Goal: Task Accomplishment & Management: Manage account settings

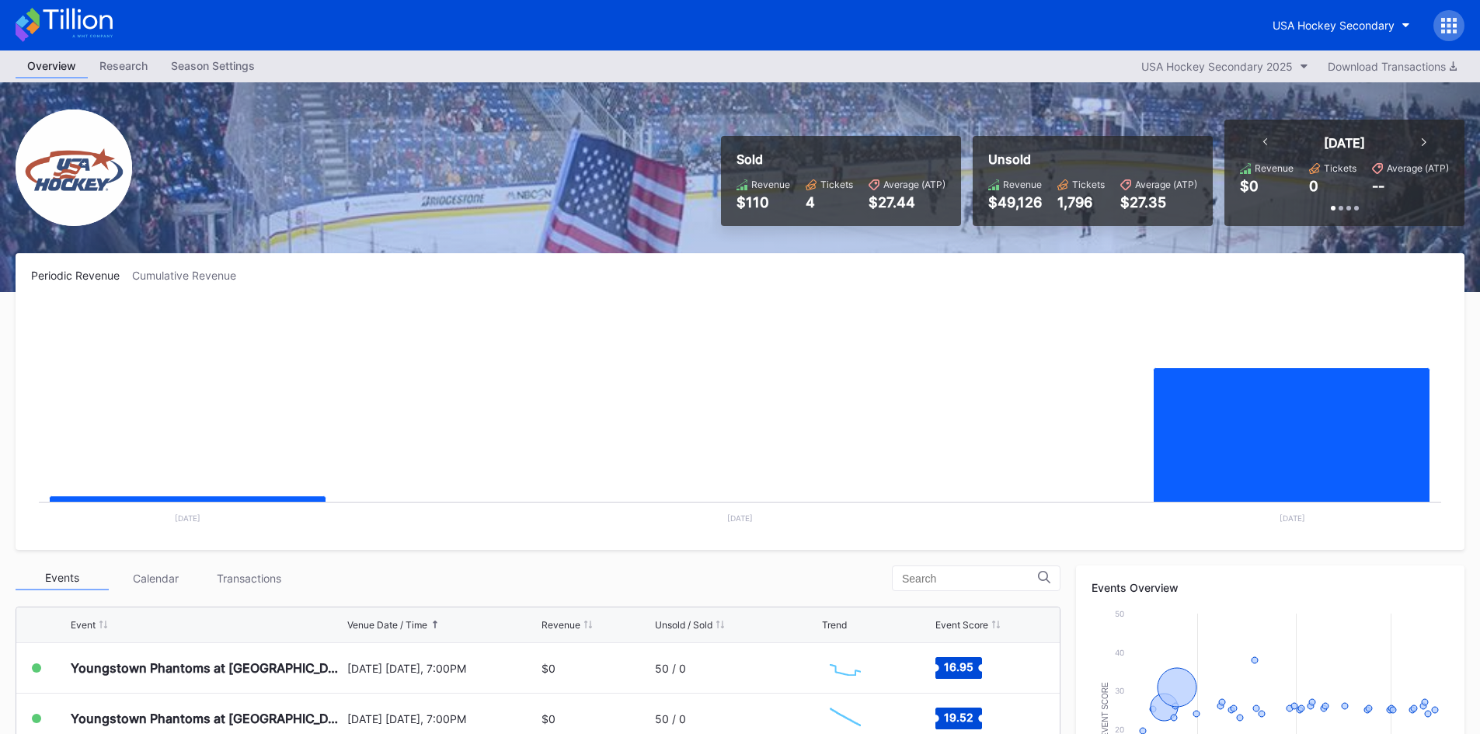
click at [239, 72] on div "Season Settings" at bounding box center [212, 65] width 107 height 23
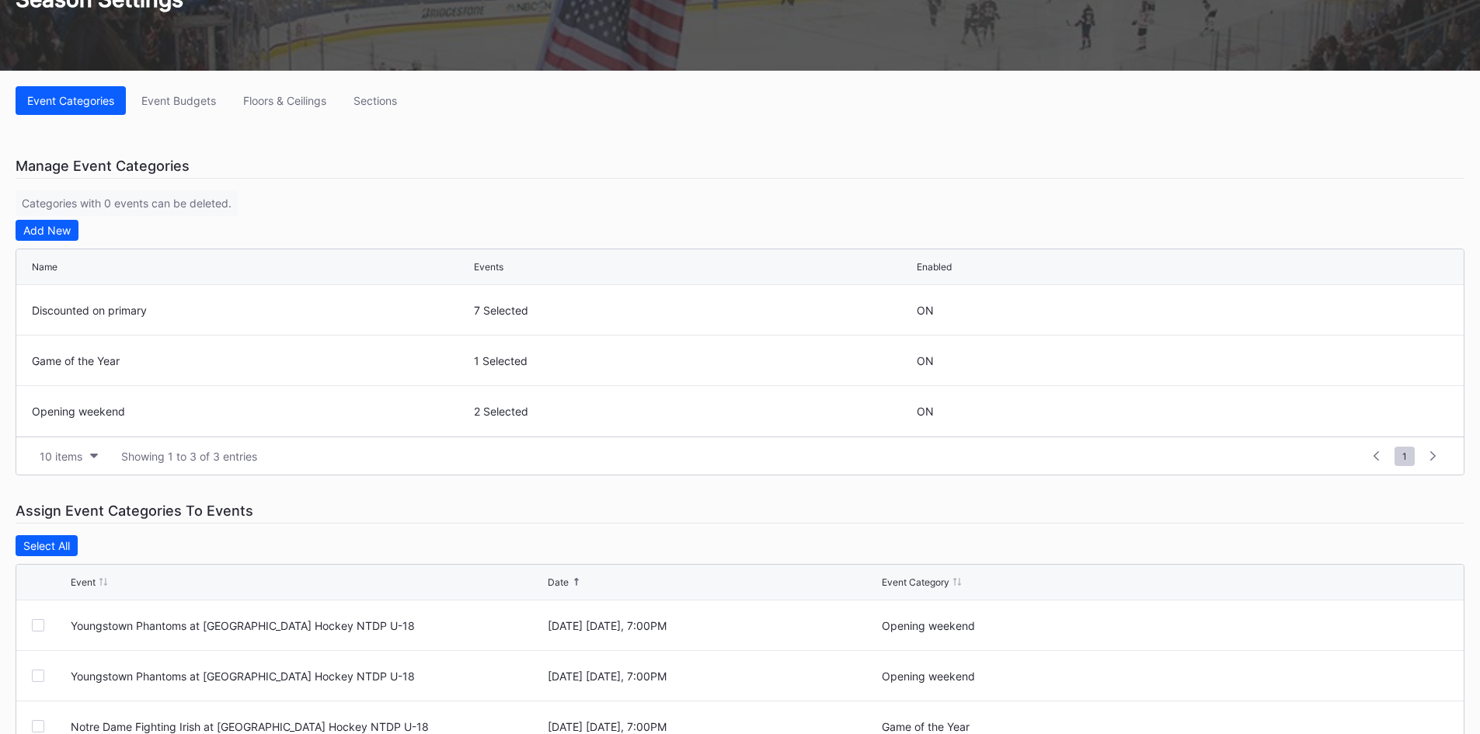
scroll to position [155, 0]
click at [291, 91] on button "Floors & Ceilings" at bounding box center [285, 99] width 106 height 29
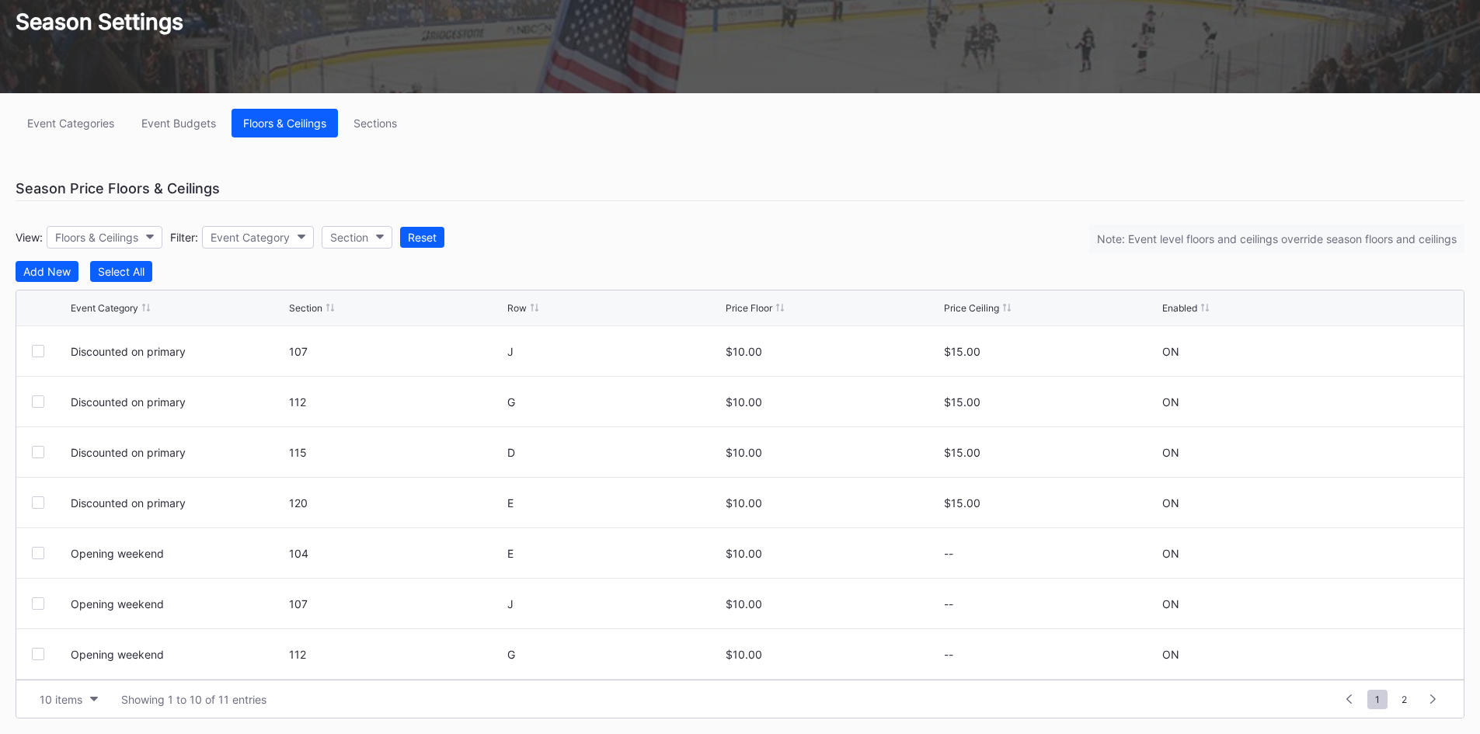
scroll to position [78, 0]
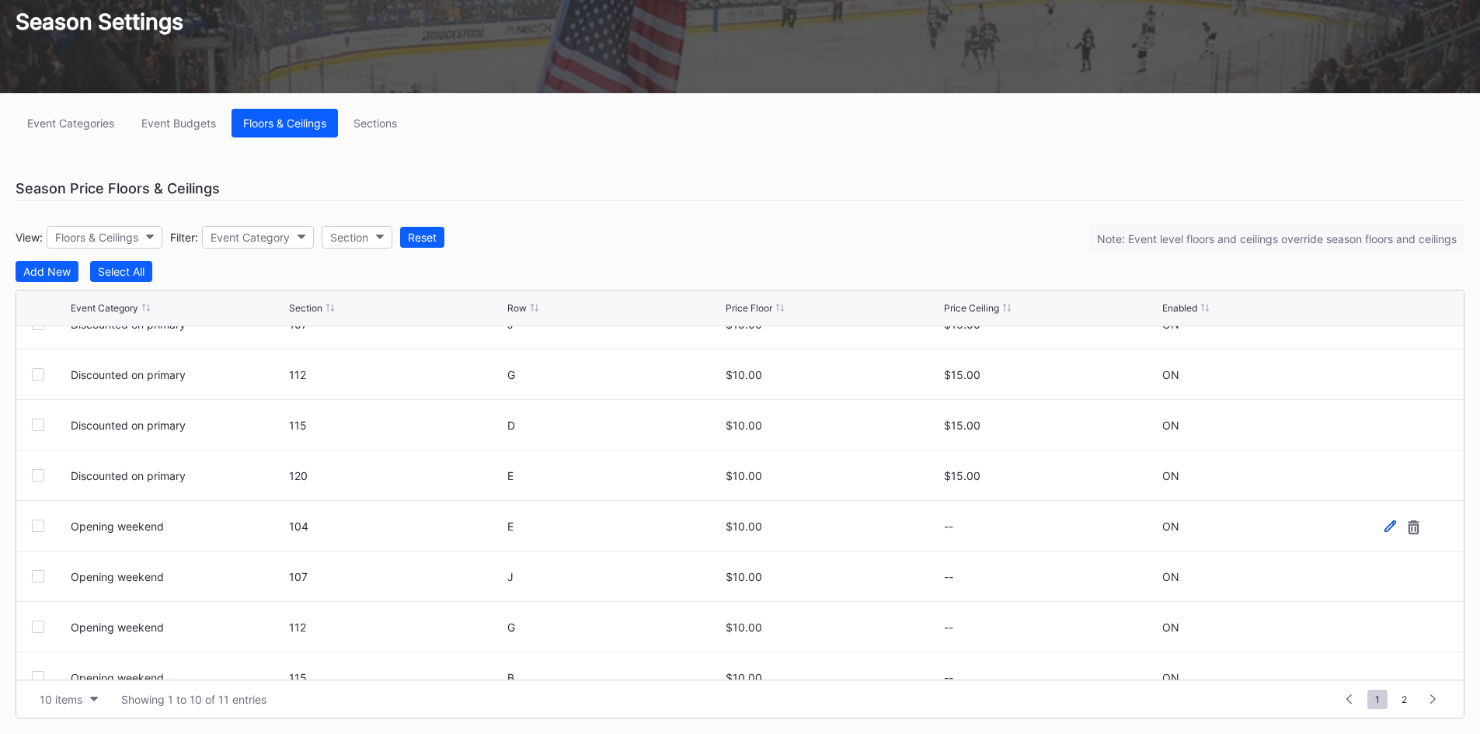
click at [1384, 528] on icon at bounding box center [1390, 526] width 12 height 12
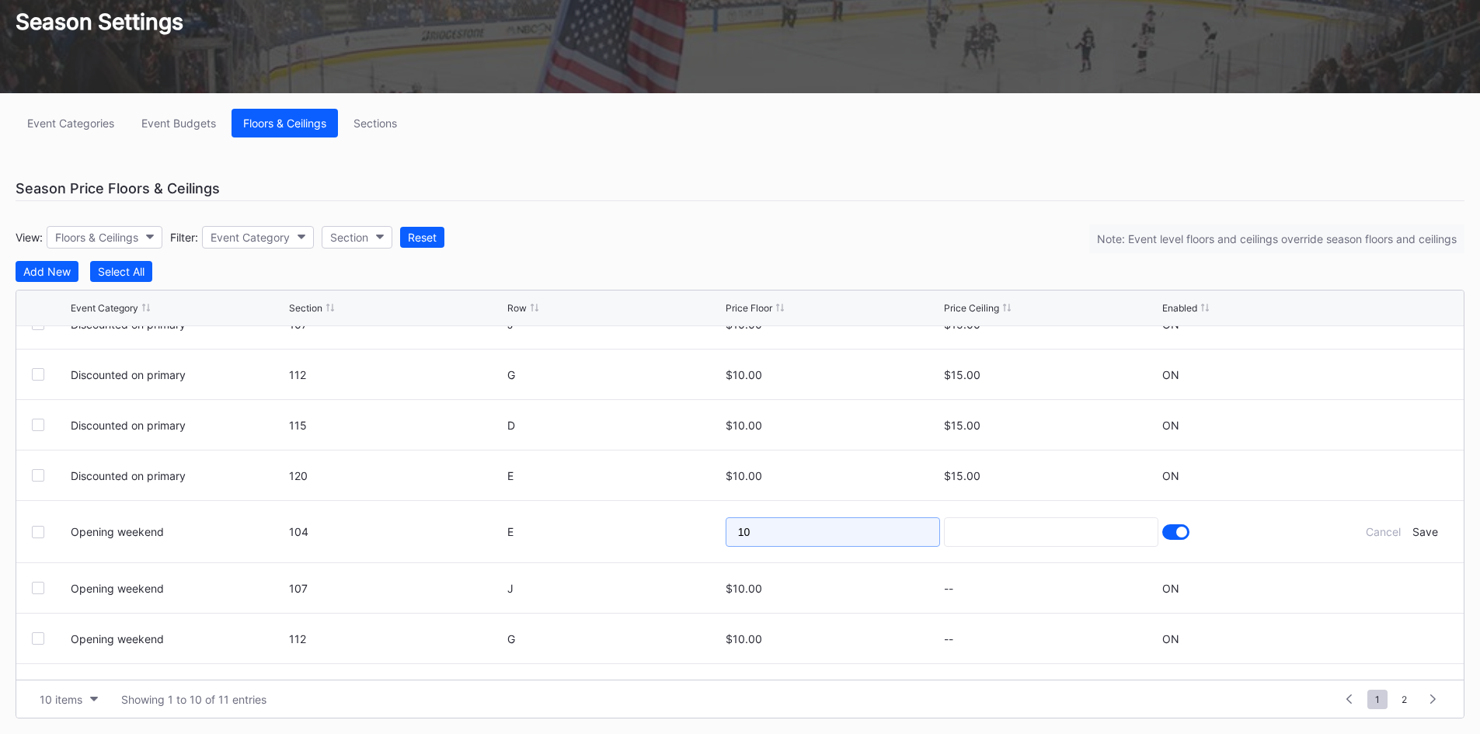
drag, startPoint x: 837, startPoint y: 539, endPoint x: 677, endPoint y: 542, distance: 160.1
click at [677, 542] on form "Opening weekend 104 E 10 Cancel Save" at bounding box center [759, 531] width 1377 height 61
type input "7"
click at [1420, 531] on div "Save" at bounding box center [1425, 531] width 26 height 13
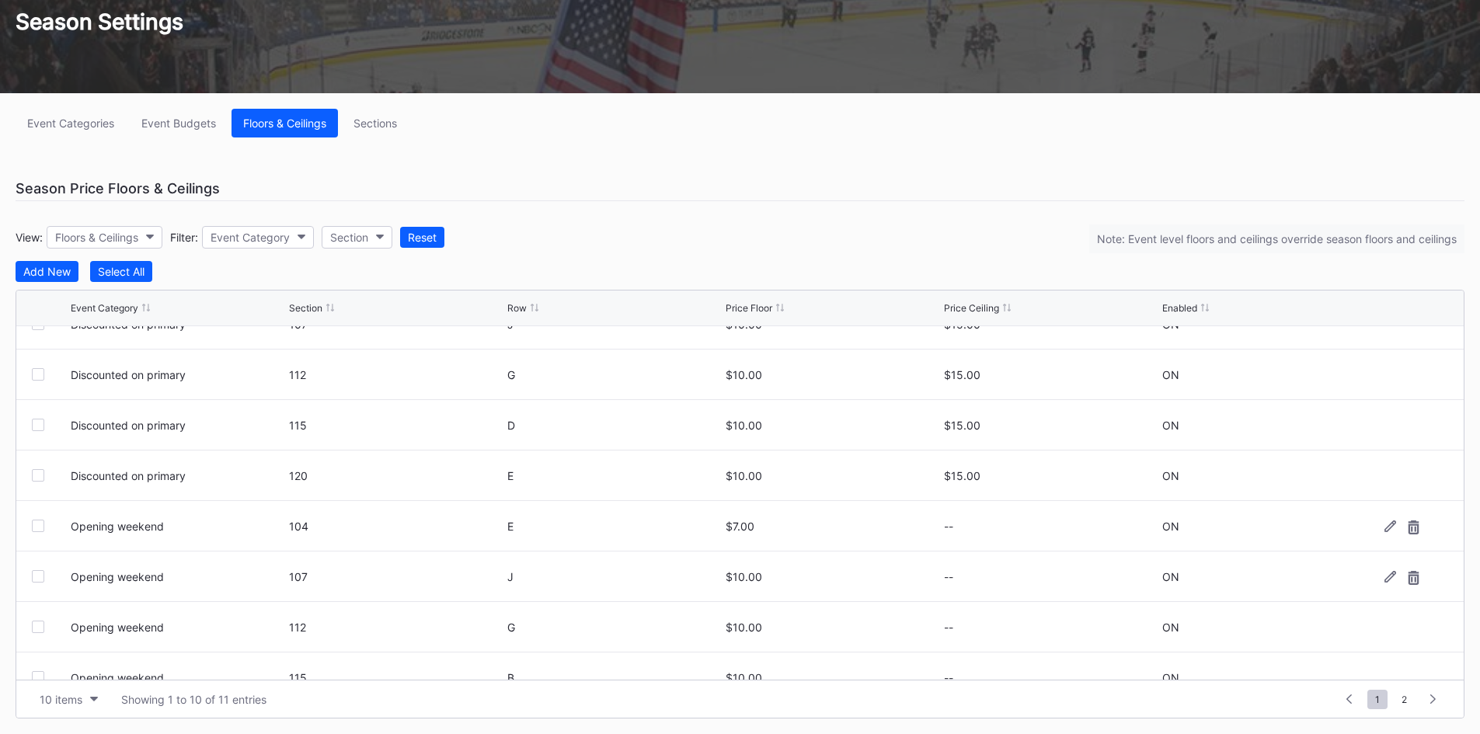
click at [762, 583] on div "$10.00" at bounding box center [833, 577] width 214 height 50
click at [754, 577] on div "$10.00" at bounding box center [833, 576] width 214 height 13
click at [1384, 581] on icon at bounding box center [1390, 577] width 12 height 12
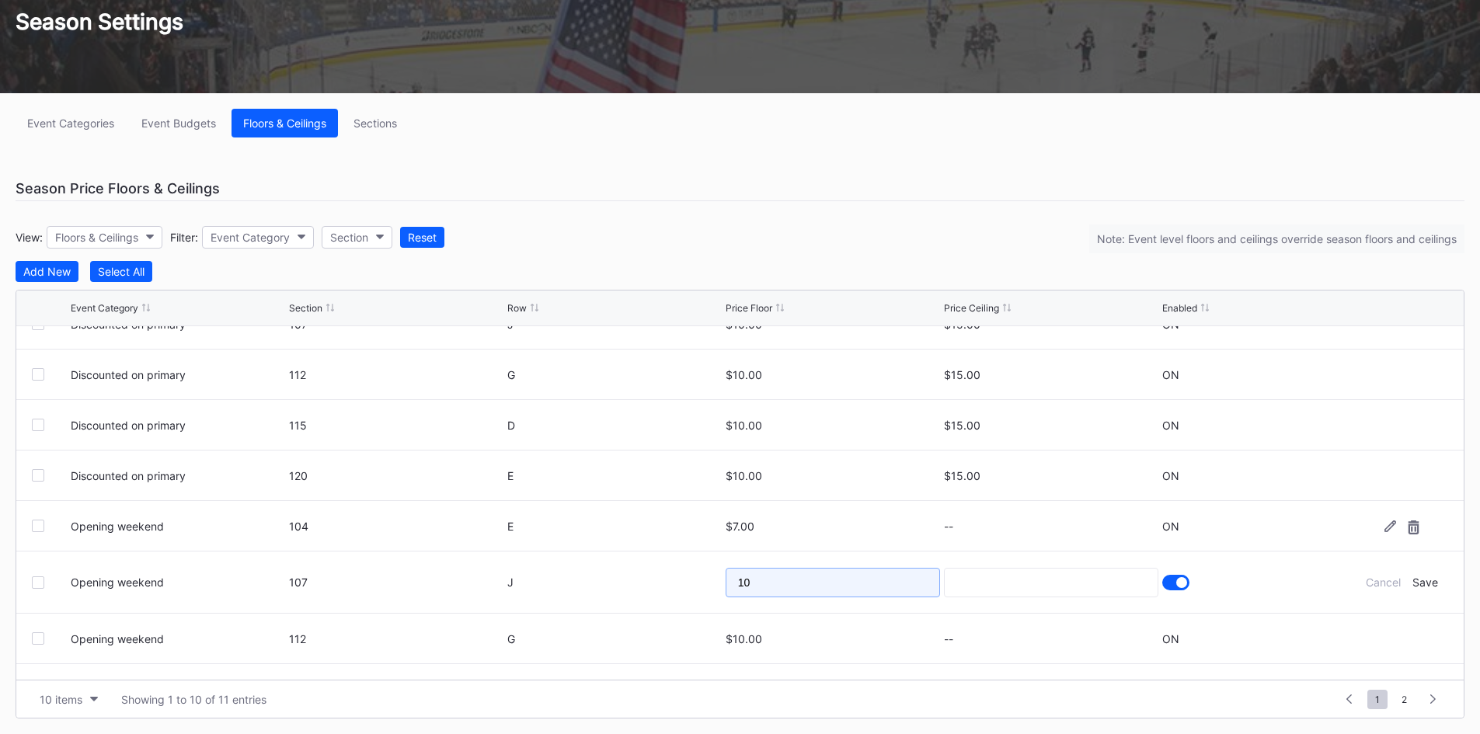
drag, startPoint x: 691, startPoint y: 590, endPoint x: 671, endPoint y: 589, distance: 19.5
click at [670, 590] on form "Opening weekend 107 J 10 Cancel Save" at bounding box center [759, 582] width 1377 height 61
type input "7"
click at [1412, 585] on div "Save" at bounding box center [1425, 582] width 26 height 13
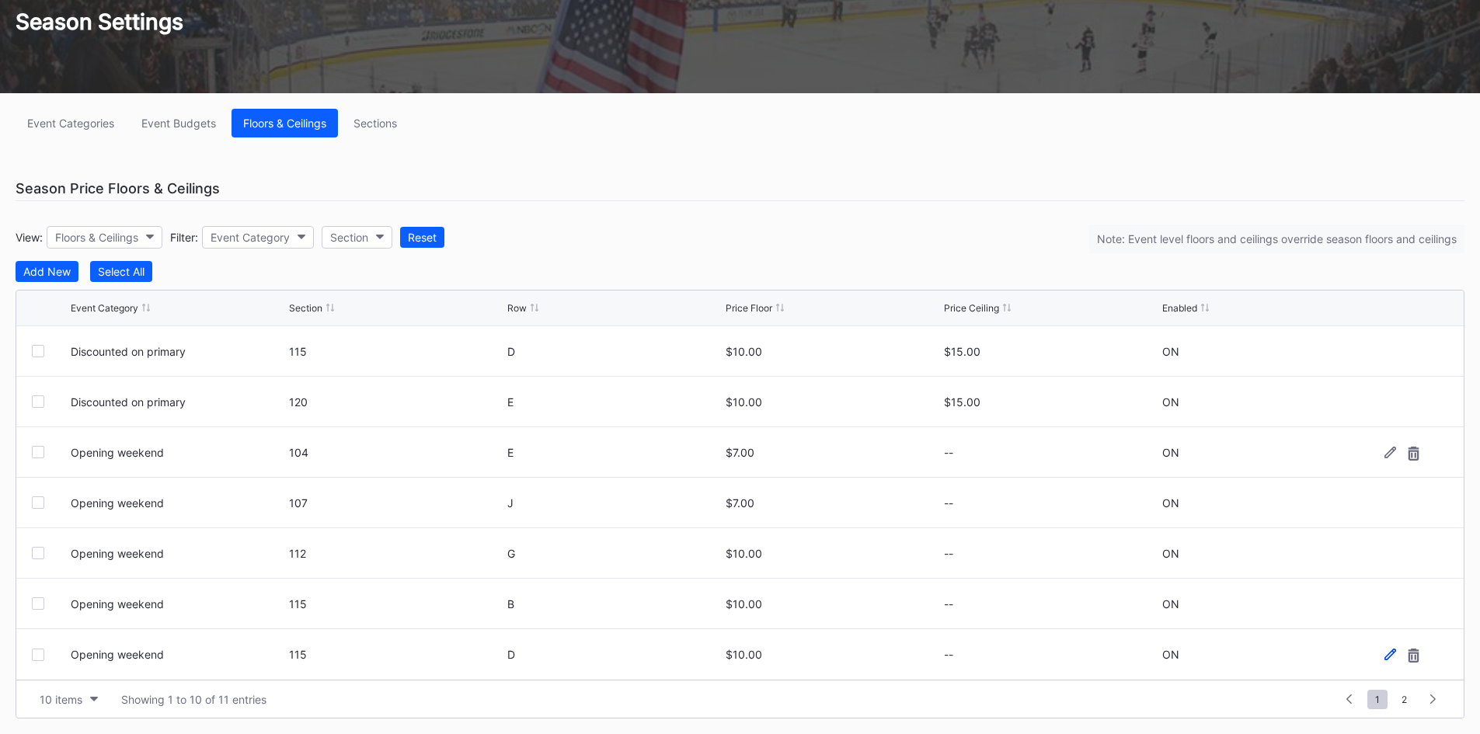
click at [1384, 652] on icon at bounding box center [1390, 655] width 12 height 12
drag, startPoint x: 844, startPoint y: 663, endPoint x: 611, endPoint y: 670, distance: 233.2
click at [612, 670] on form "Opening weekend 115 D 10 Cancel Save" at bounding box center [759, 660] width 1377 height 62
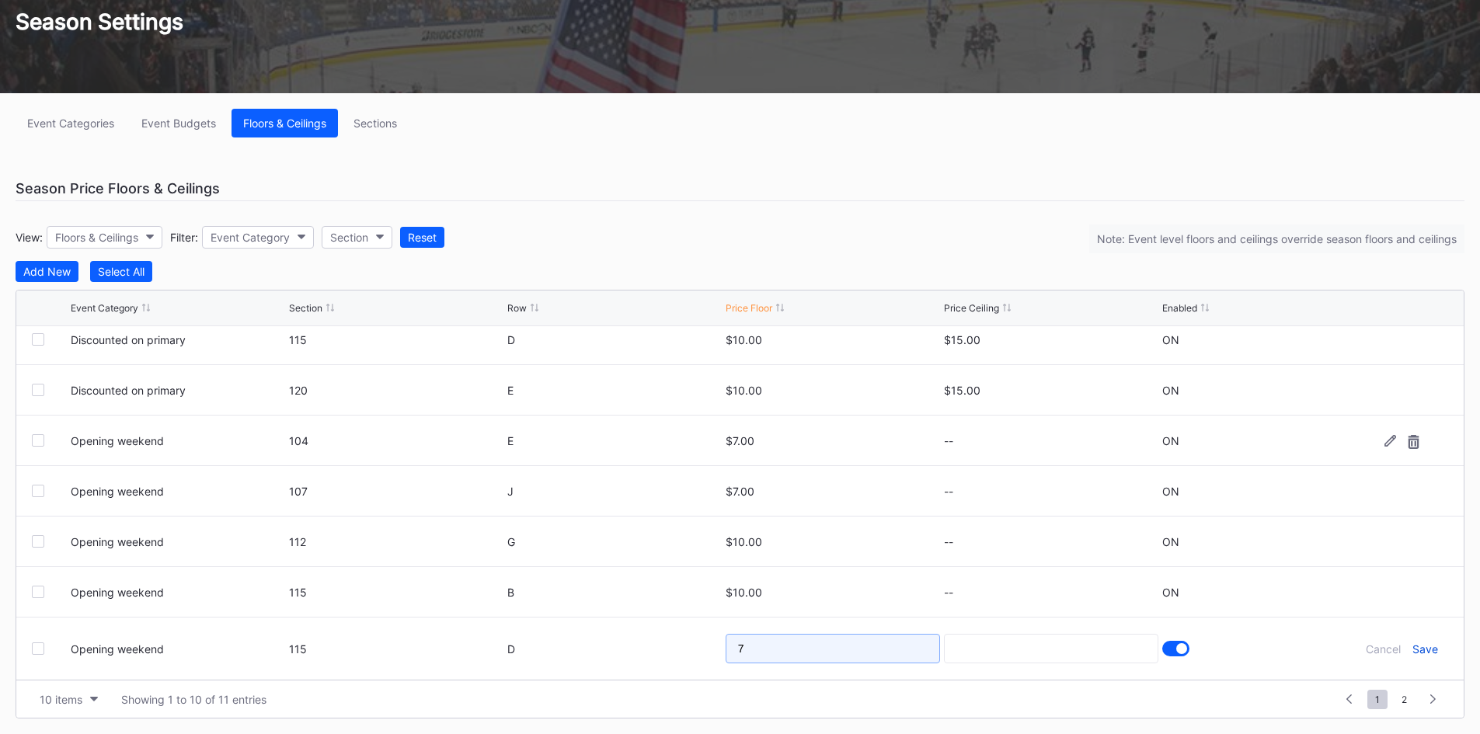
type input "7"
click at [1412, 650] on div "Save" at bounding box center [1425, 648] width 26 height 13
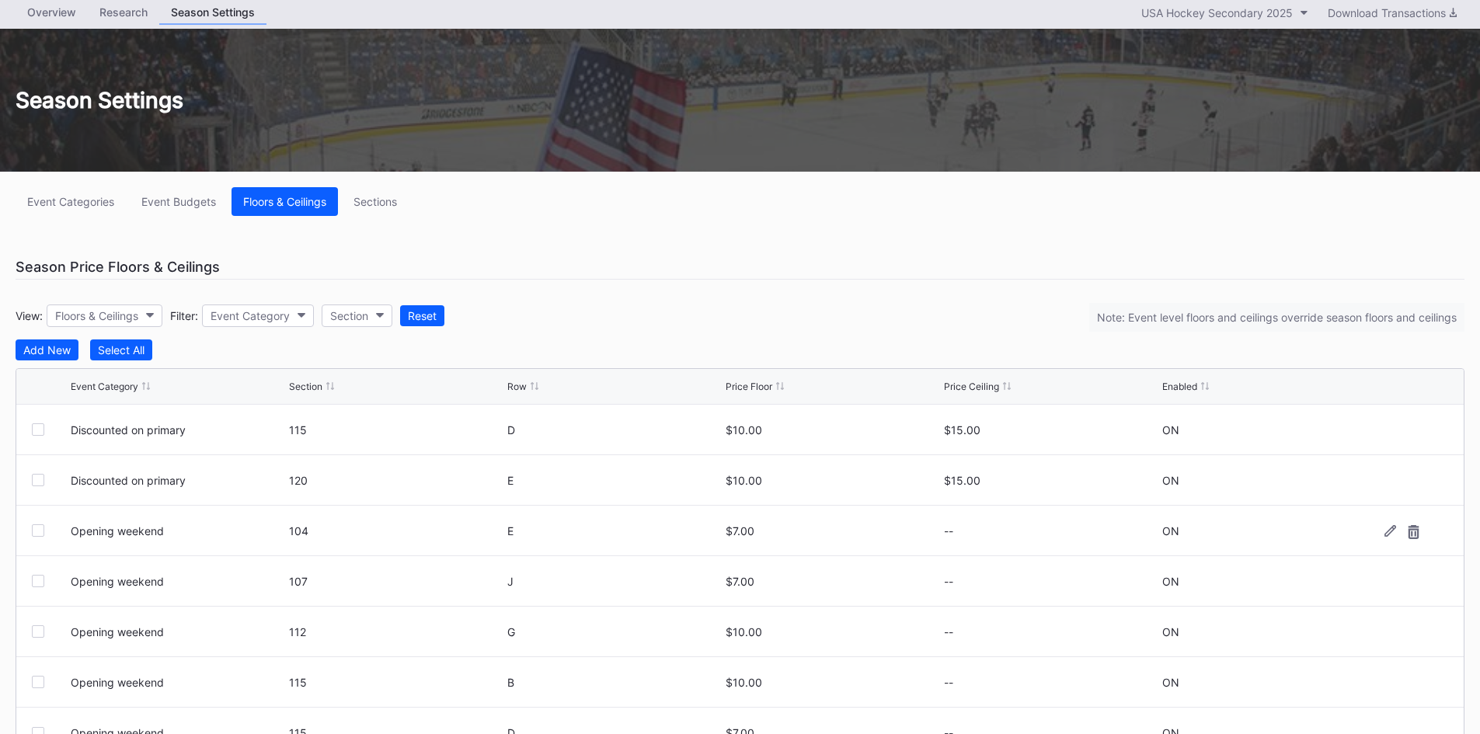
scroll to position [0, 0]
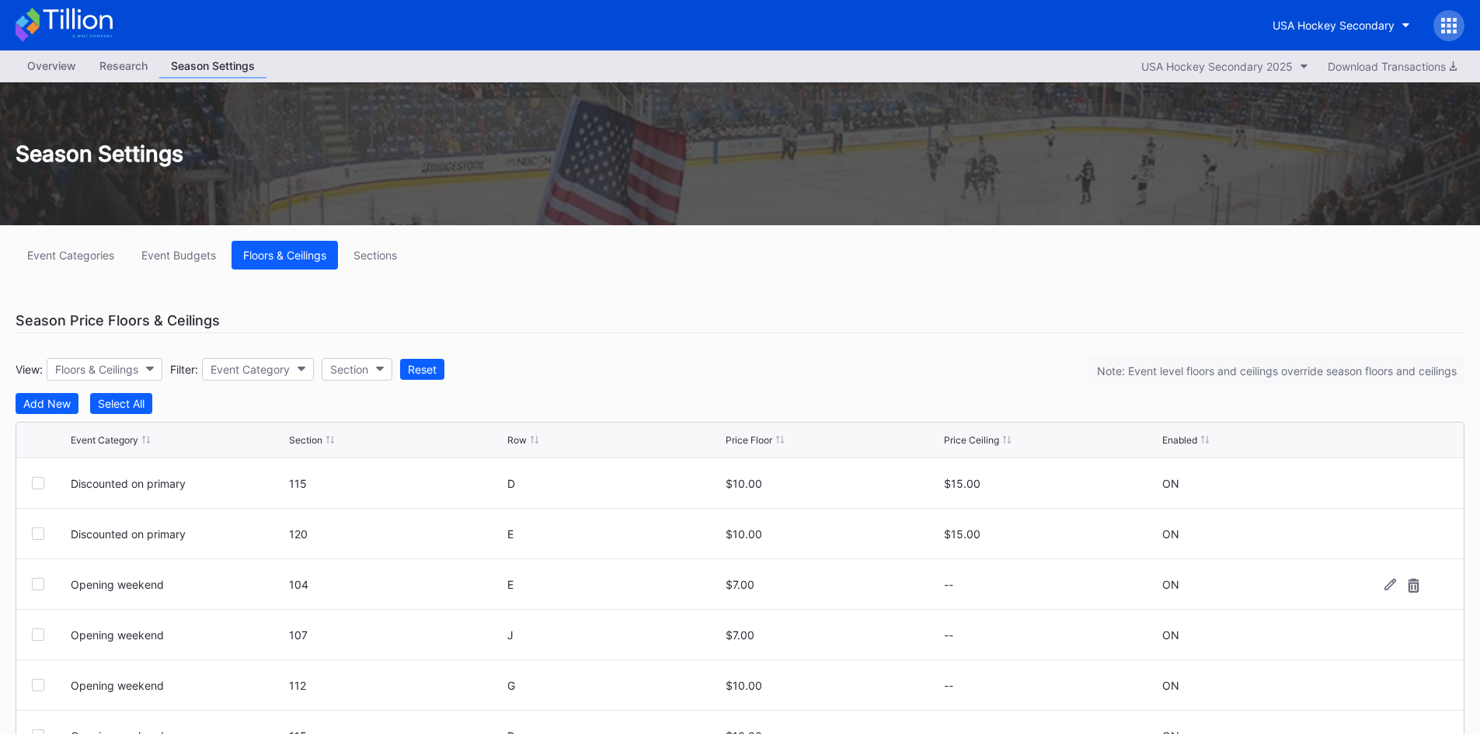
click at [51, 71] on div "Overview" at bounding box center [52, 65] width 72 height 23
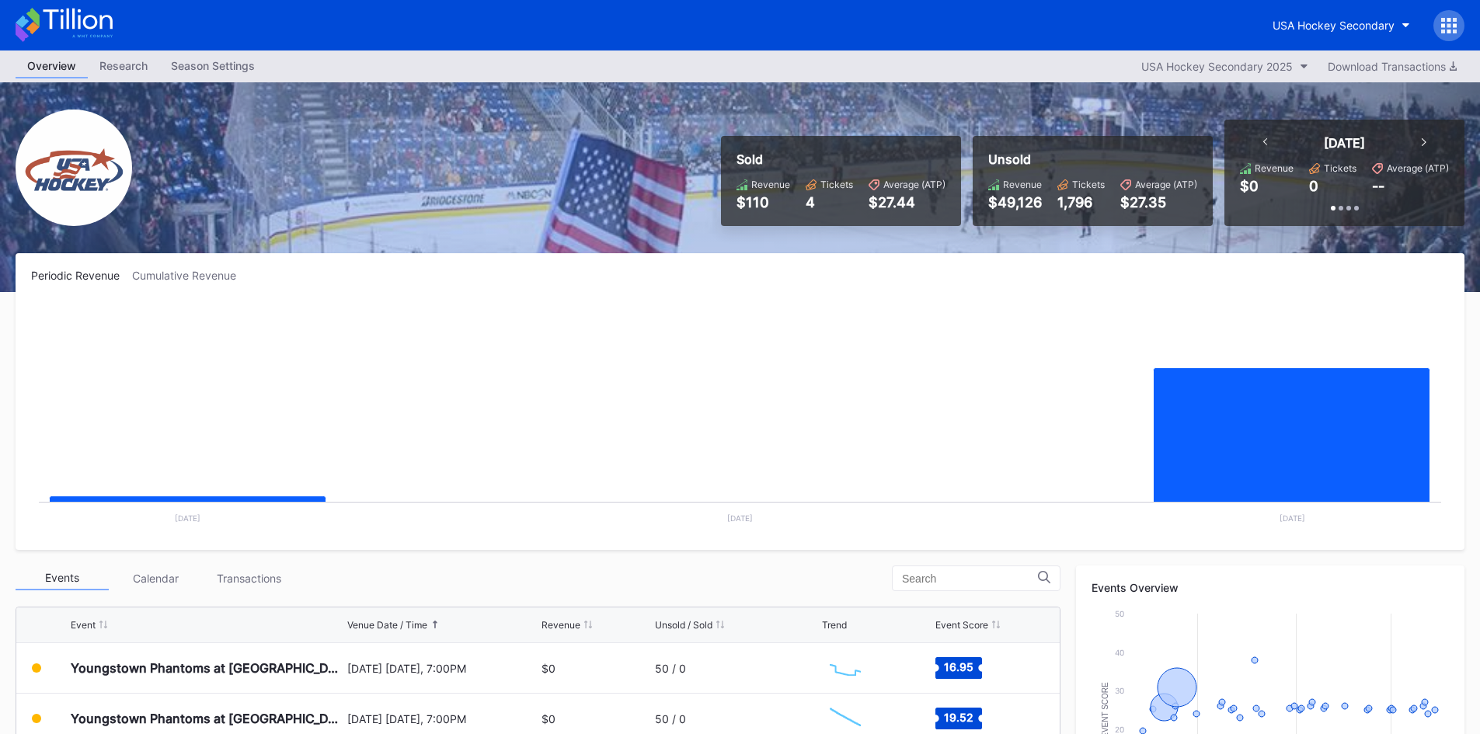
click at [125, 61] on div "Research" at bounding box center [123, 65] width 71 height 23
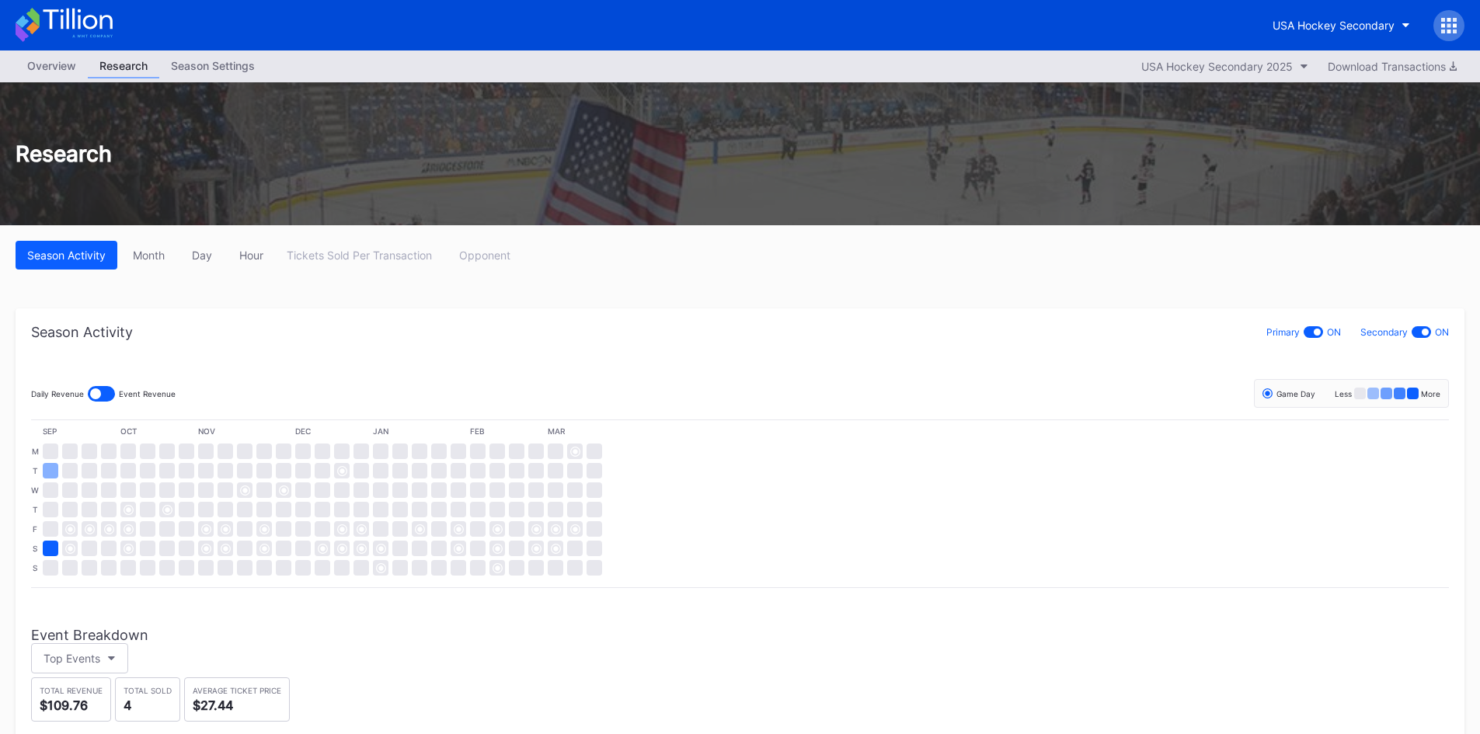
click at [101, 396] on div at bounding box center [101, 394] width 27 height 16
click at [102, 396] on div at bounding box center [107, 393] width 11 height 11
click at [101, 396] on div at bounding box center [101, 394] width 27 height 16
click at [102, 396] on div at bounding box center [107, 393] width 11 height 11
click at [150, 255] on div "Month" at bounding box center [149, 255] width 32 height 13
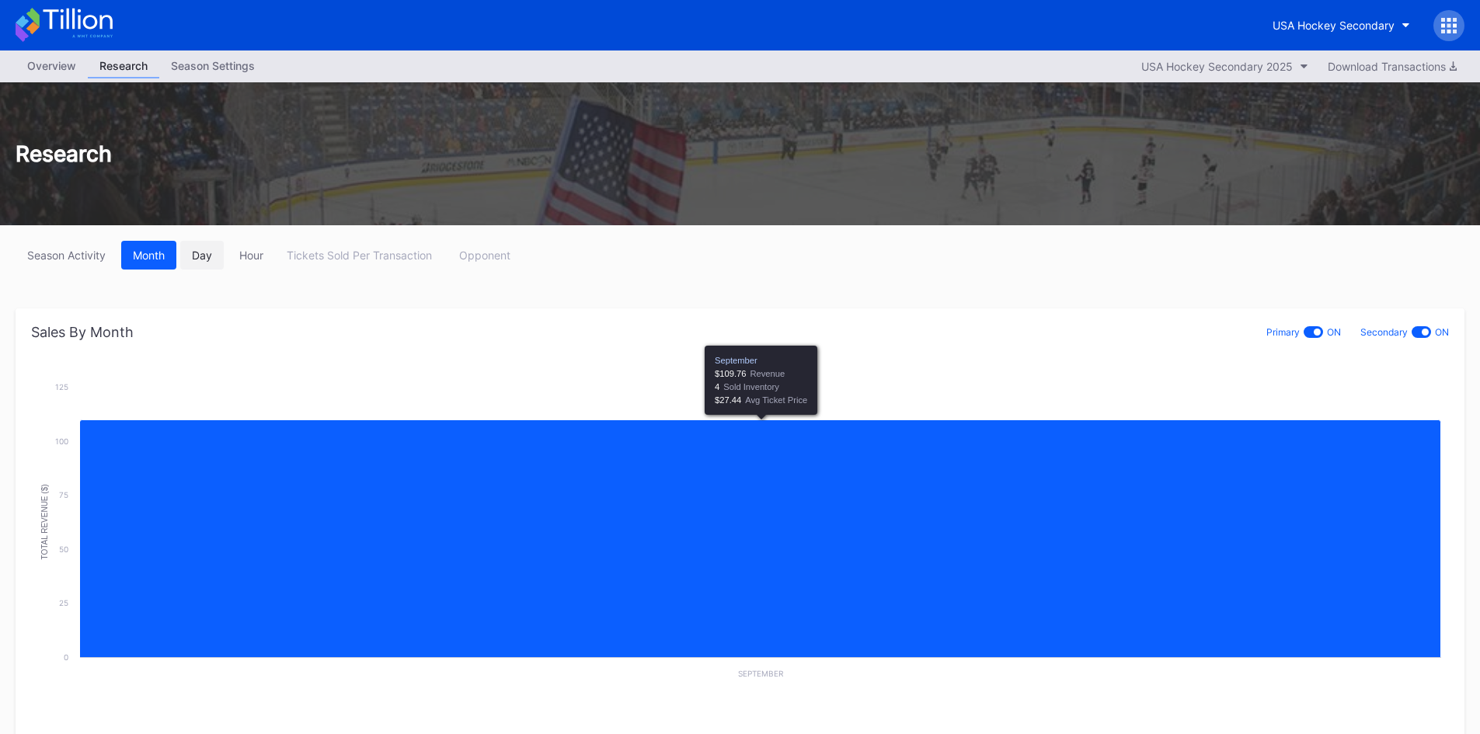
click at [212, 258] on div "Day" at bounding box center [202, 255] width 20 height 13
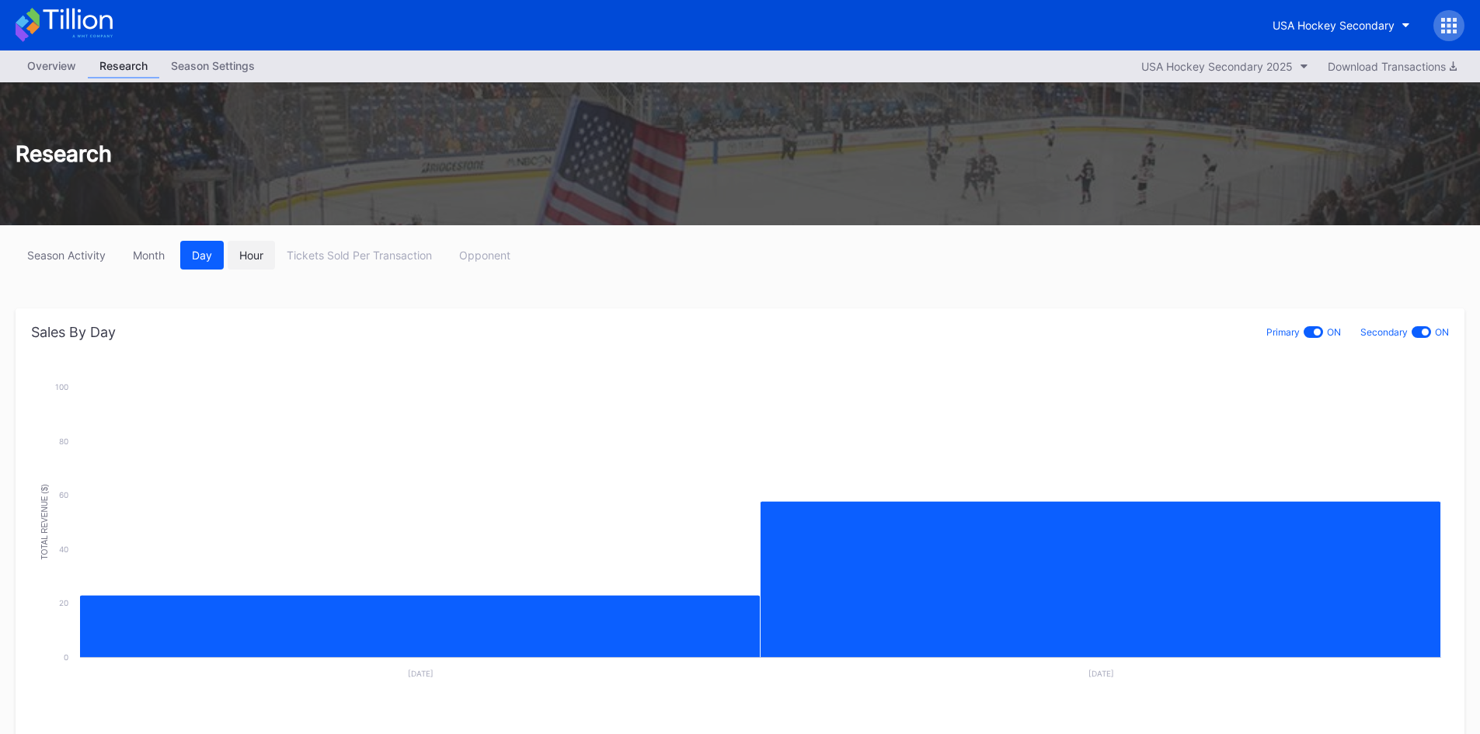
click at [245, 256] on div "Hour" at bounding box center [251, 255] width 24 height 13
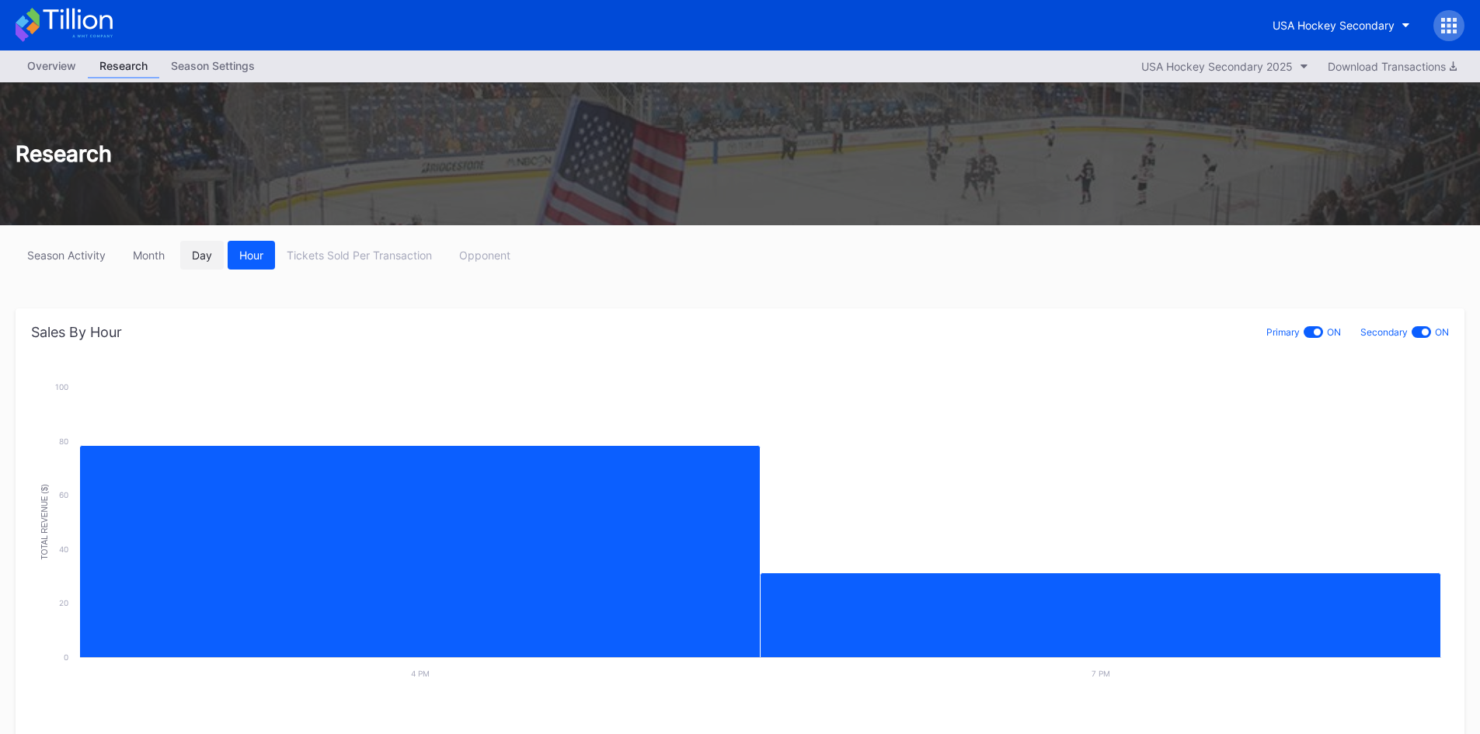
click at [212, 258] on div "Day" at bounding box center [202, 255] width 20 height 13
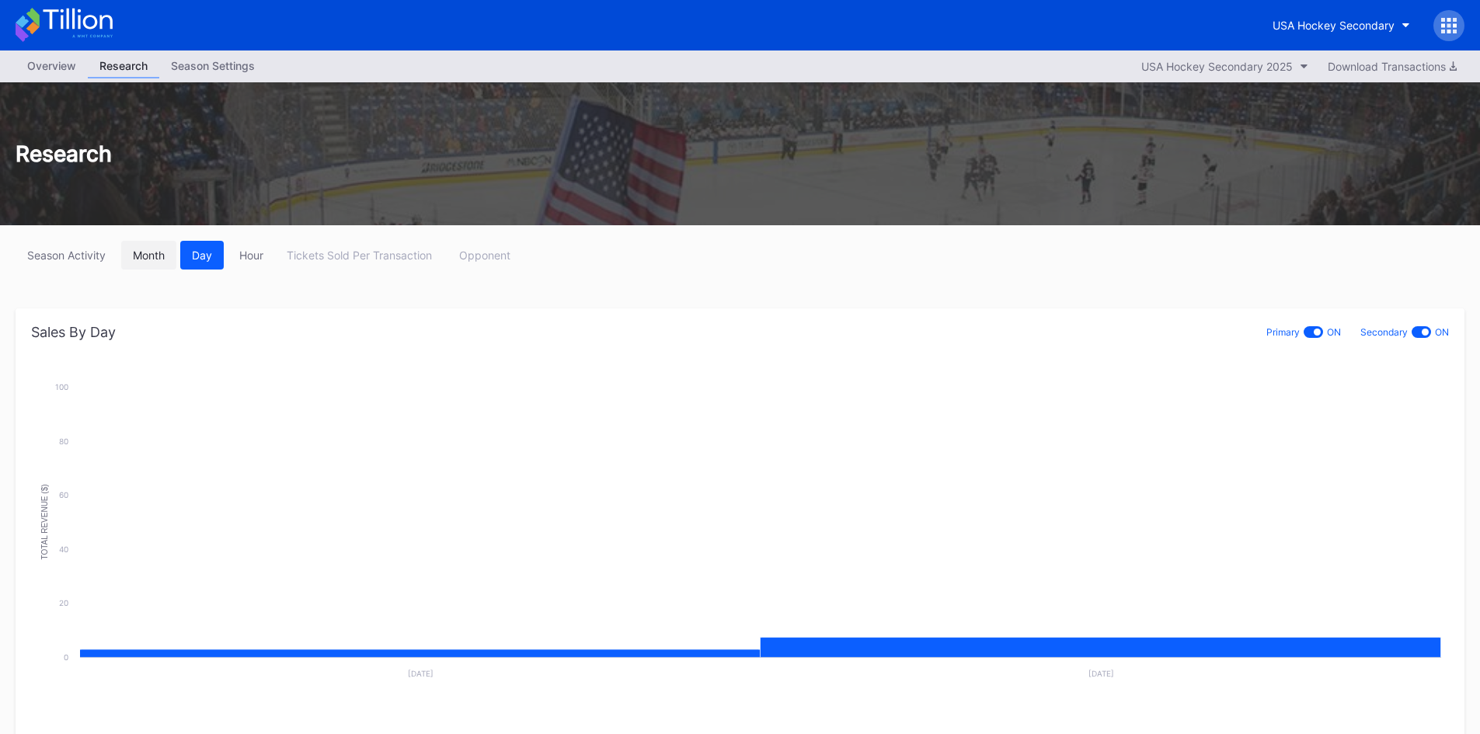
click at [160, 247] on button "Month" at bounding box center [148, 255] width 55 height 29
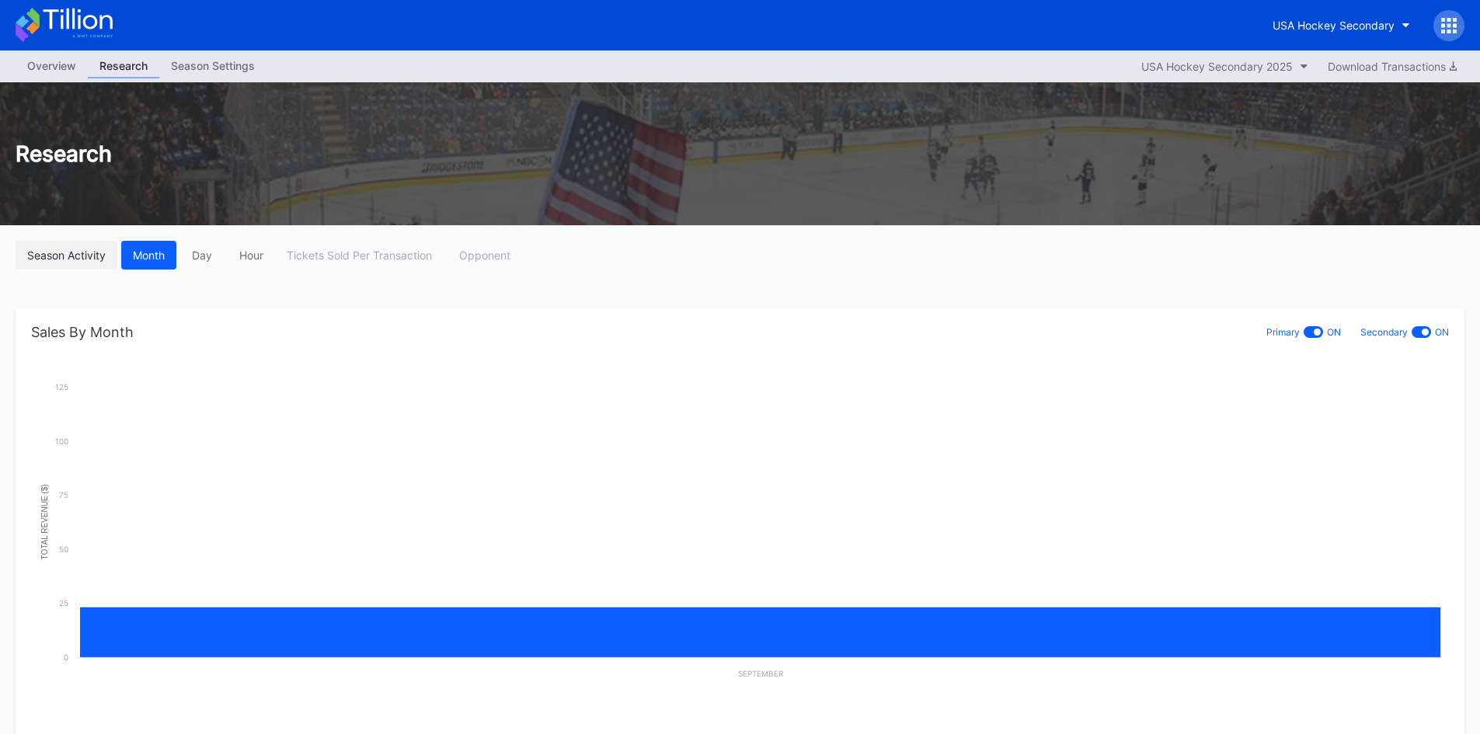
click at [71, 252] on div "Season Activity" at bounding box center [66, 255] width 78 height 13
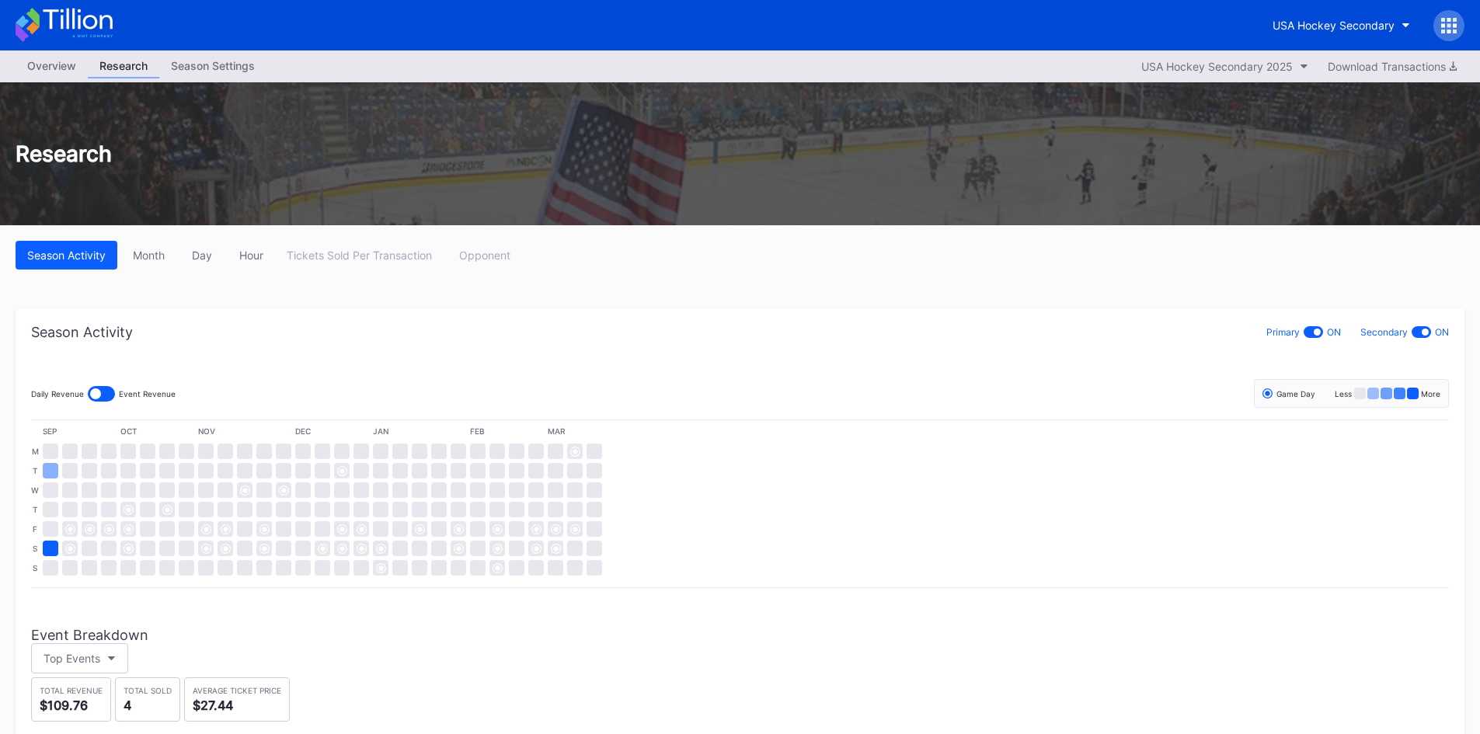
click at [212, 60] on div "Season Settings" at bounding box center [212, 65] width 107 height 23
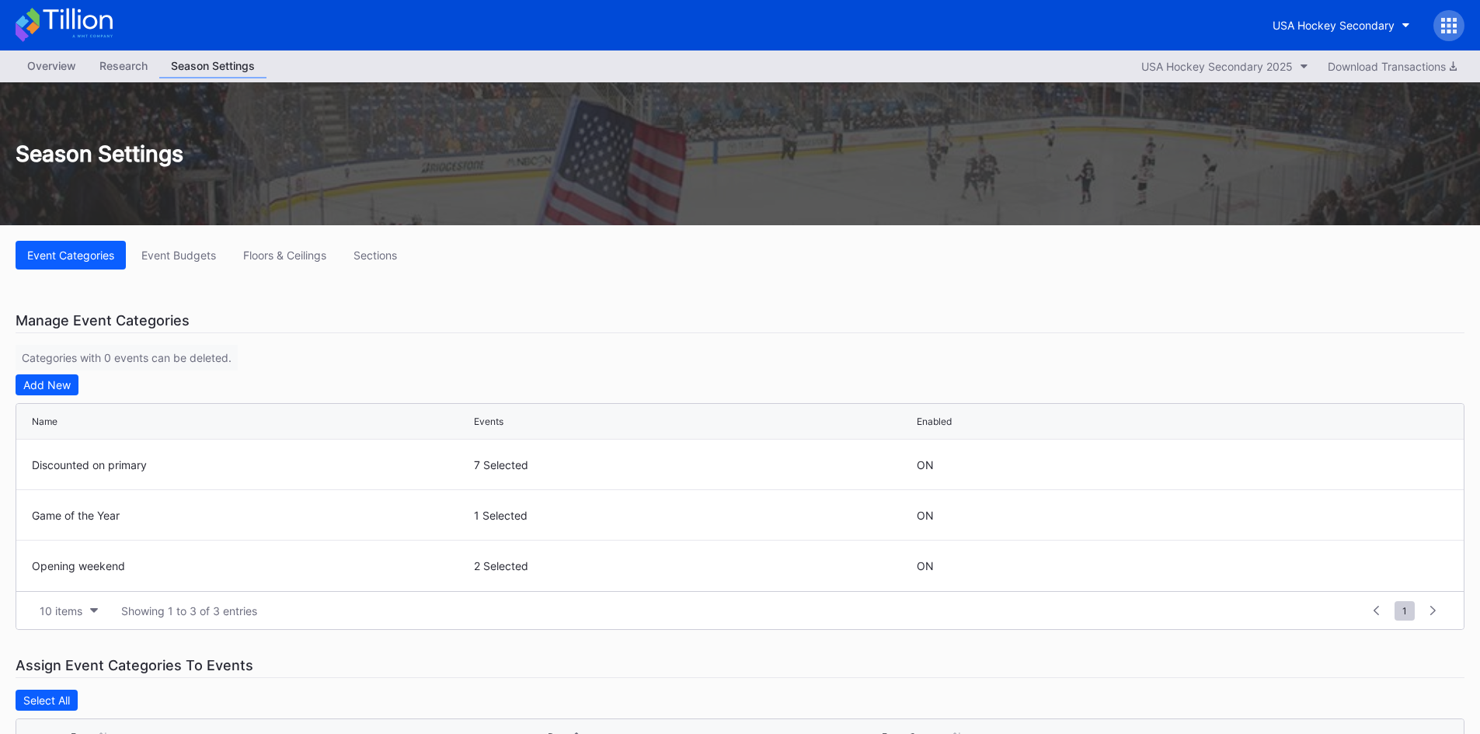
click at [77, 25] on icon at bounding box center [64, 25] width 97 height 34
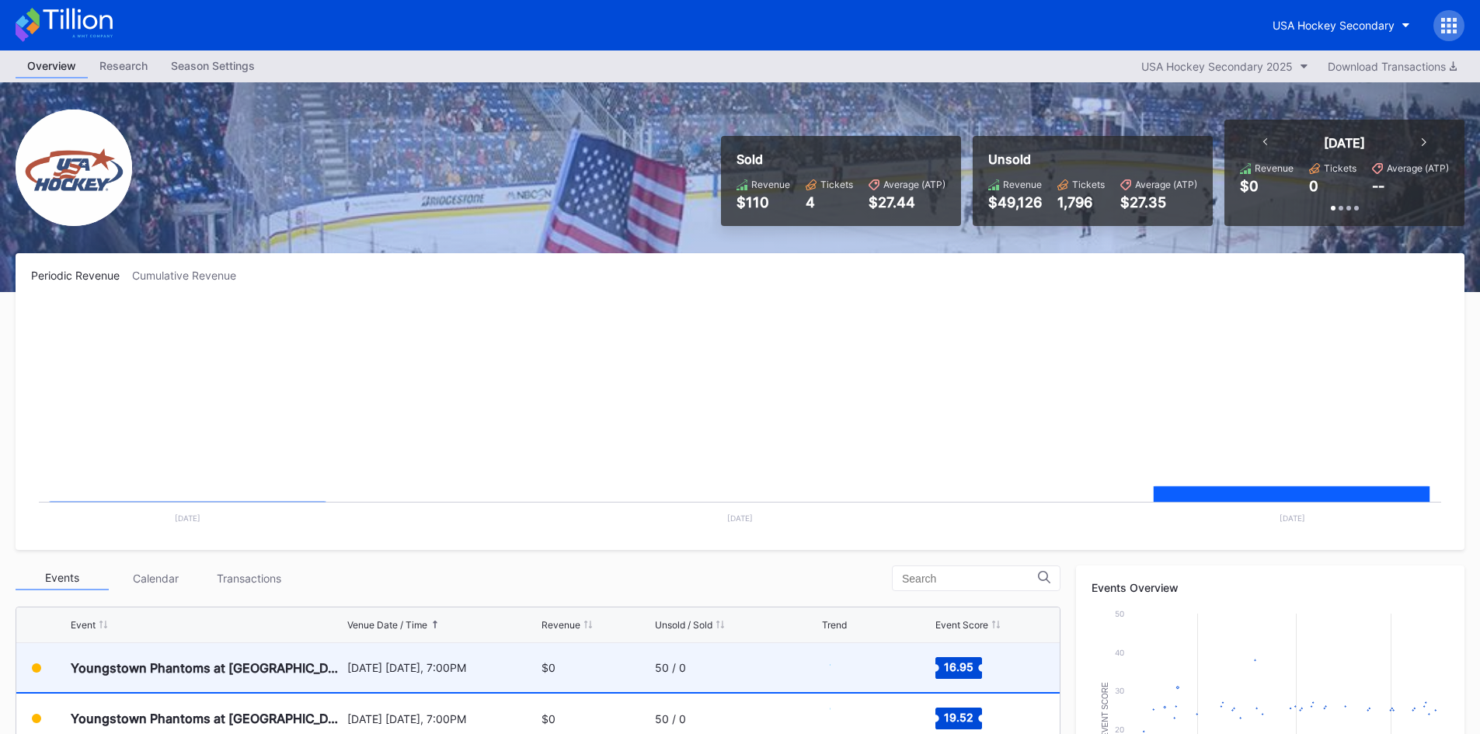
scroll to position [440, 0]
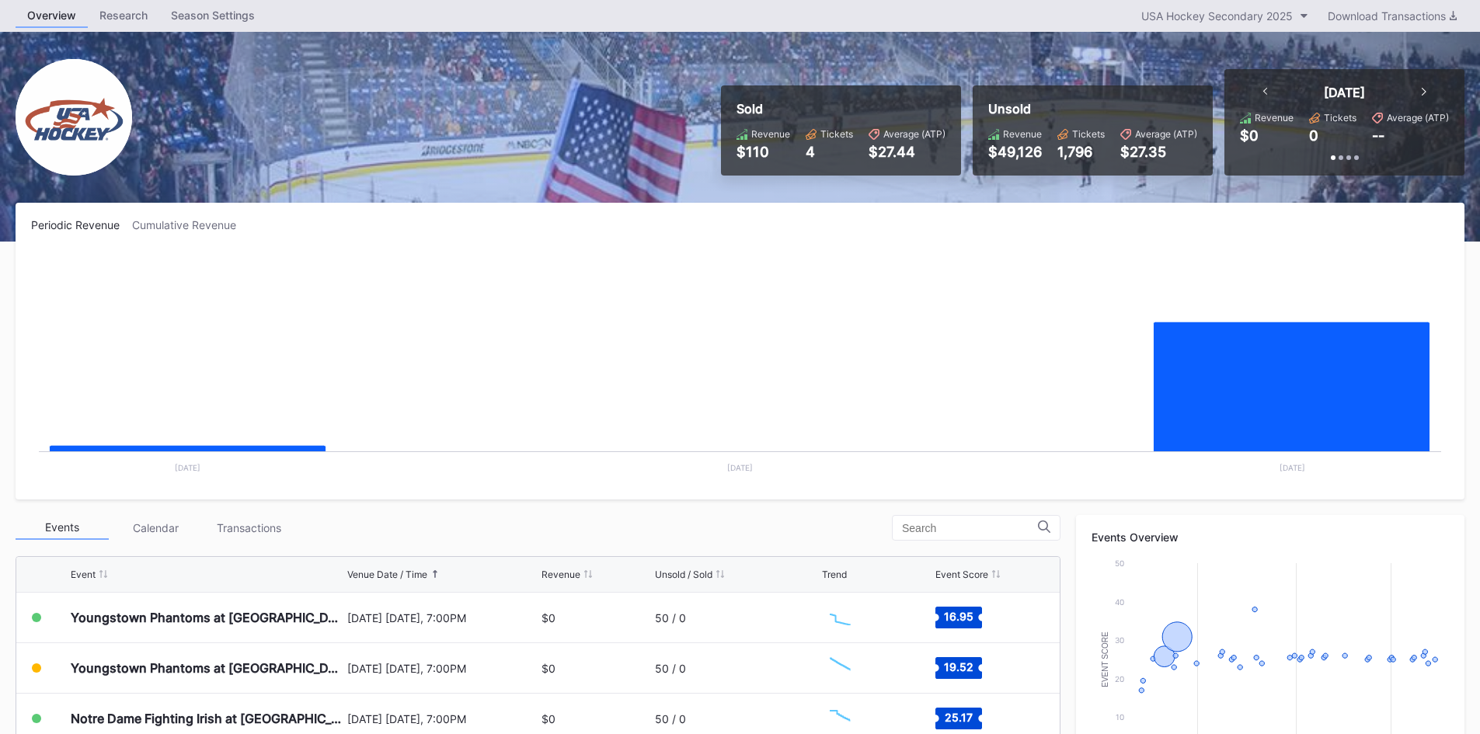
scroll to position [78, 0]
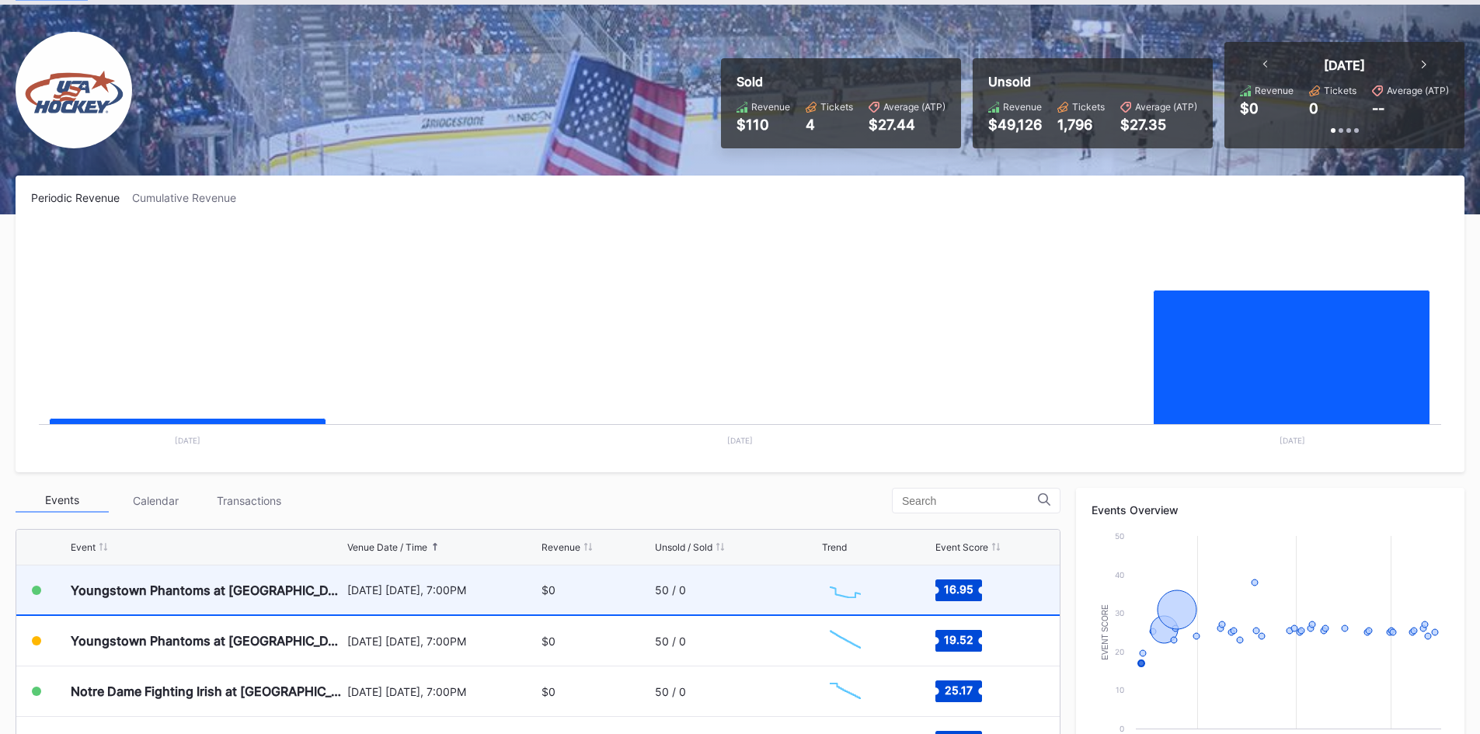
click at [423, 602] on div "[DATE] [DATE], 7:00PM" at bounding box center [442, 590] width 191 height 49
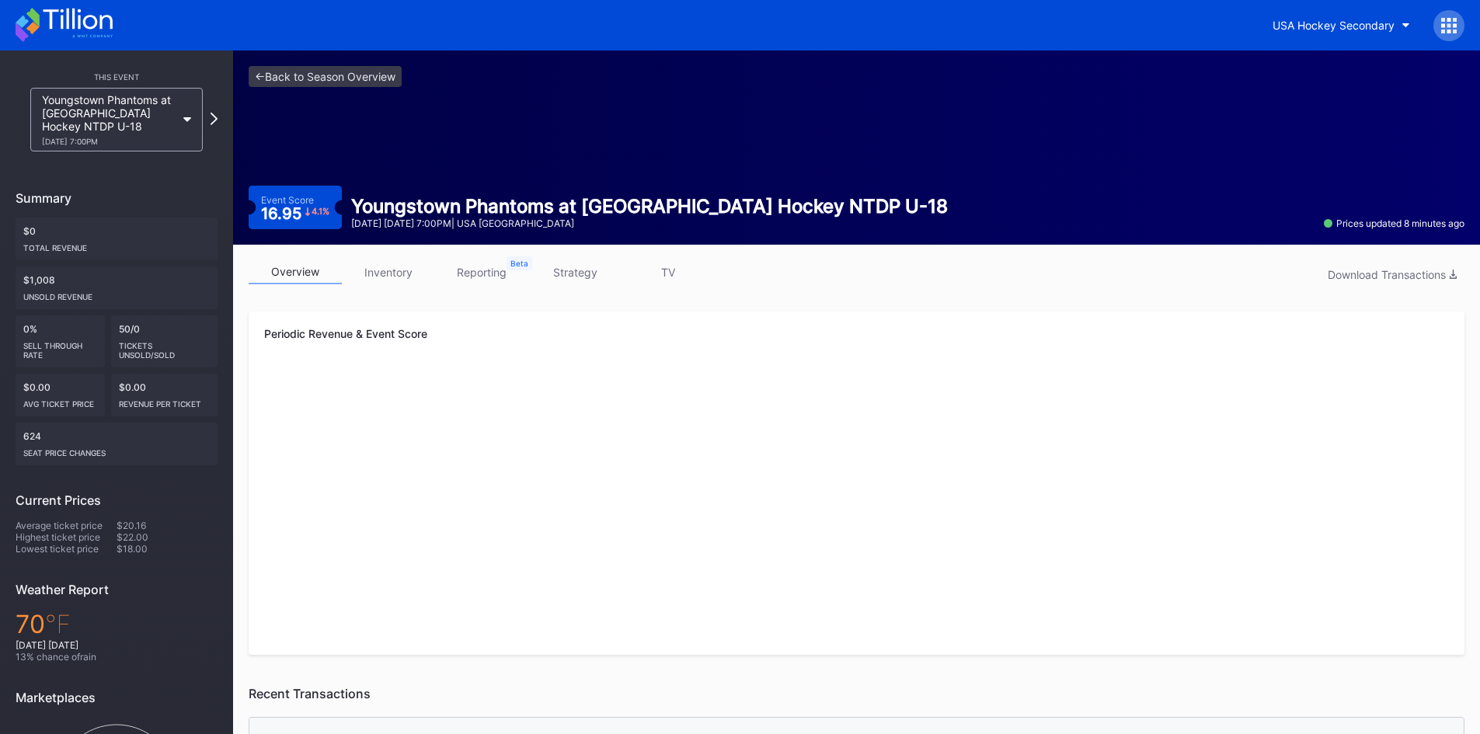
click at [472, 272] on link "reporting" at bounding box center [481, 272] width 93 height 24
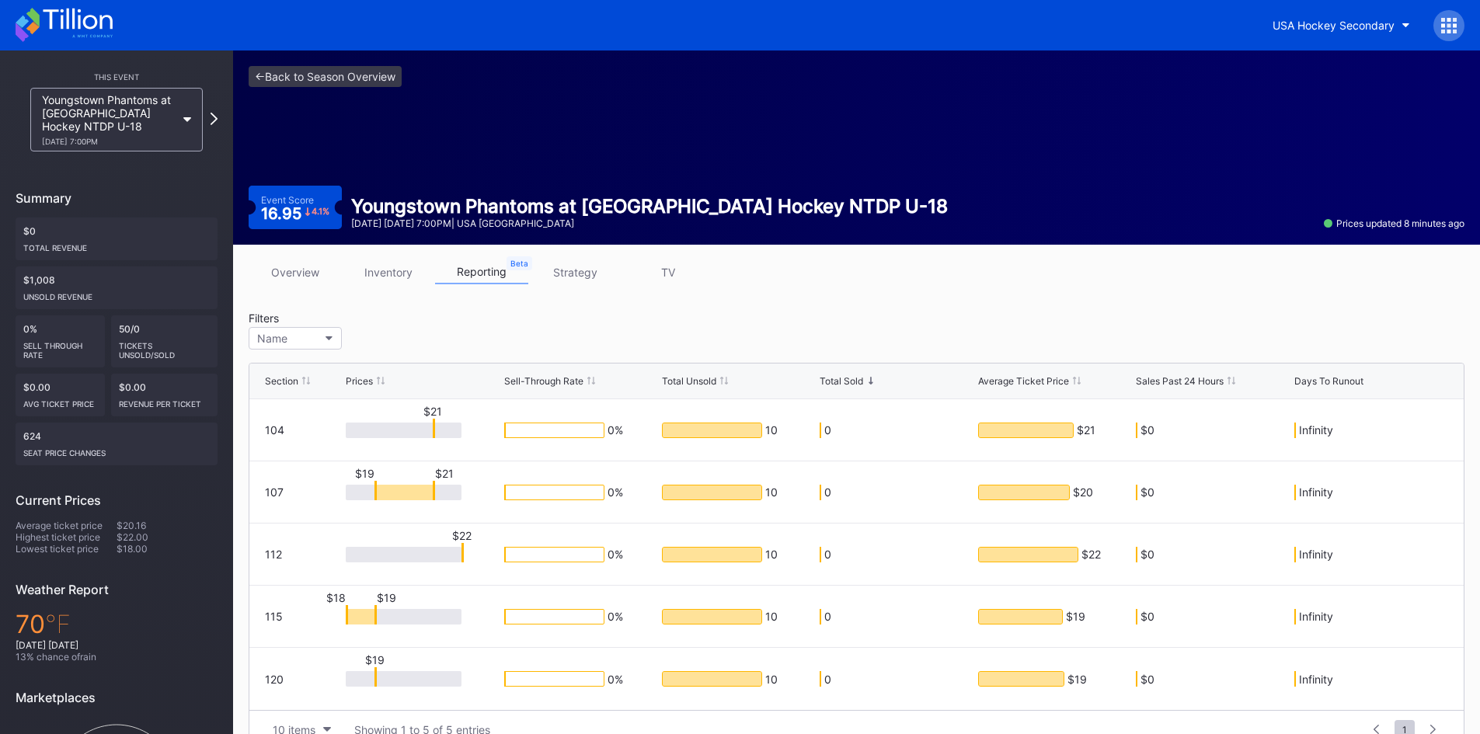
click at [575, 271] on link "strategy" at bounding box center [574, 272] width 93 height 24
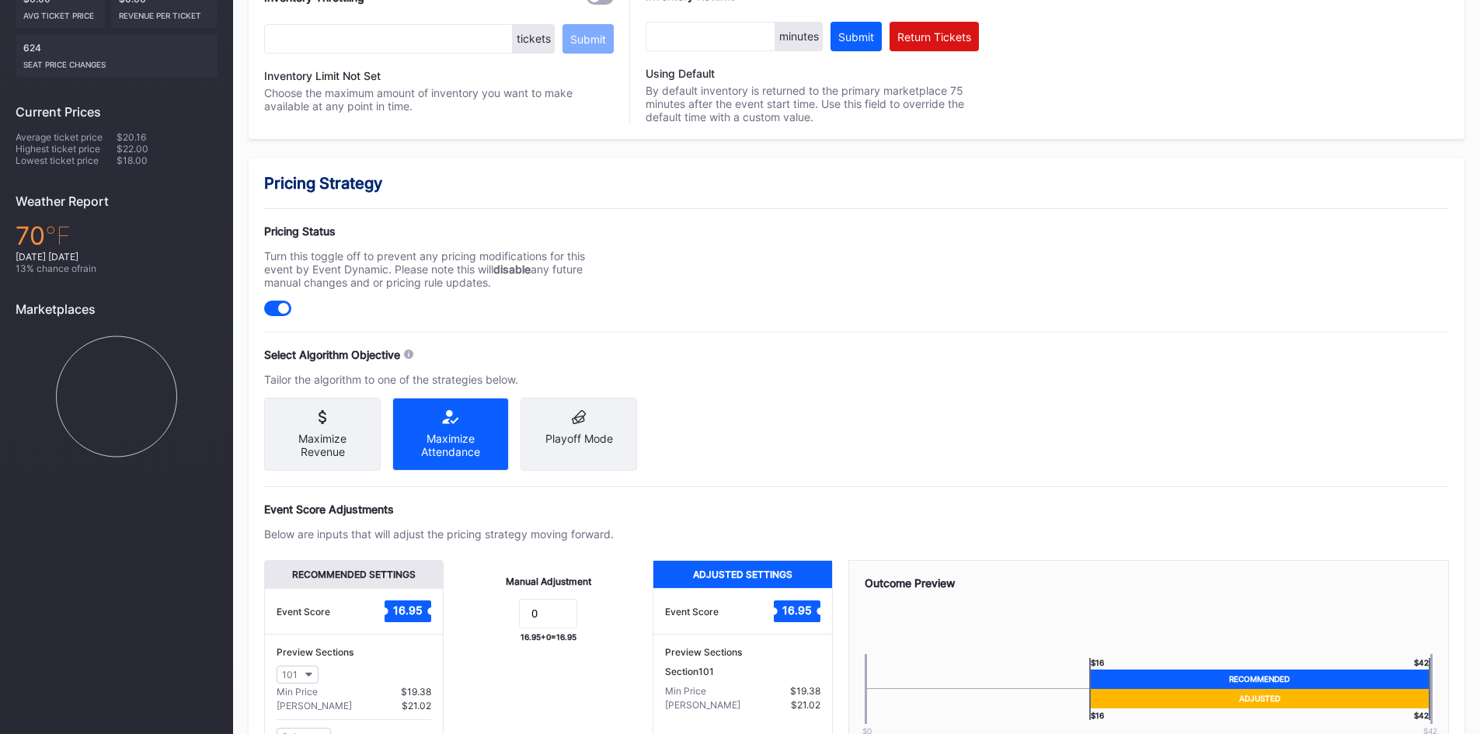
scroll to position [534, 0]
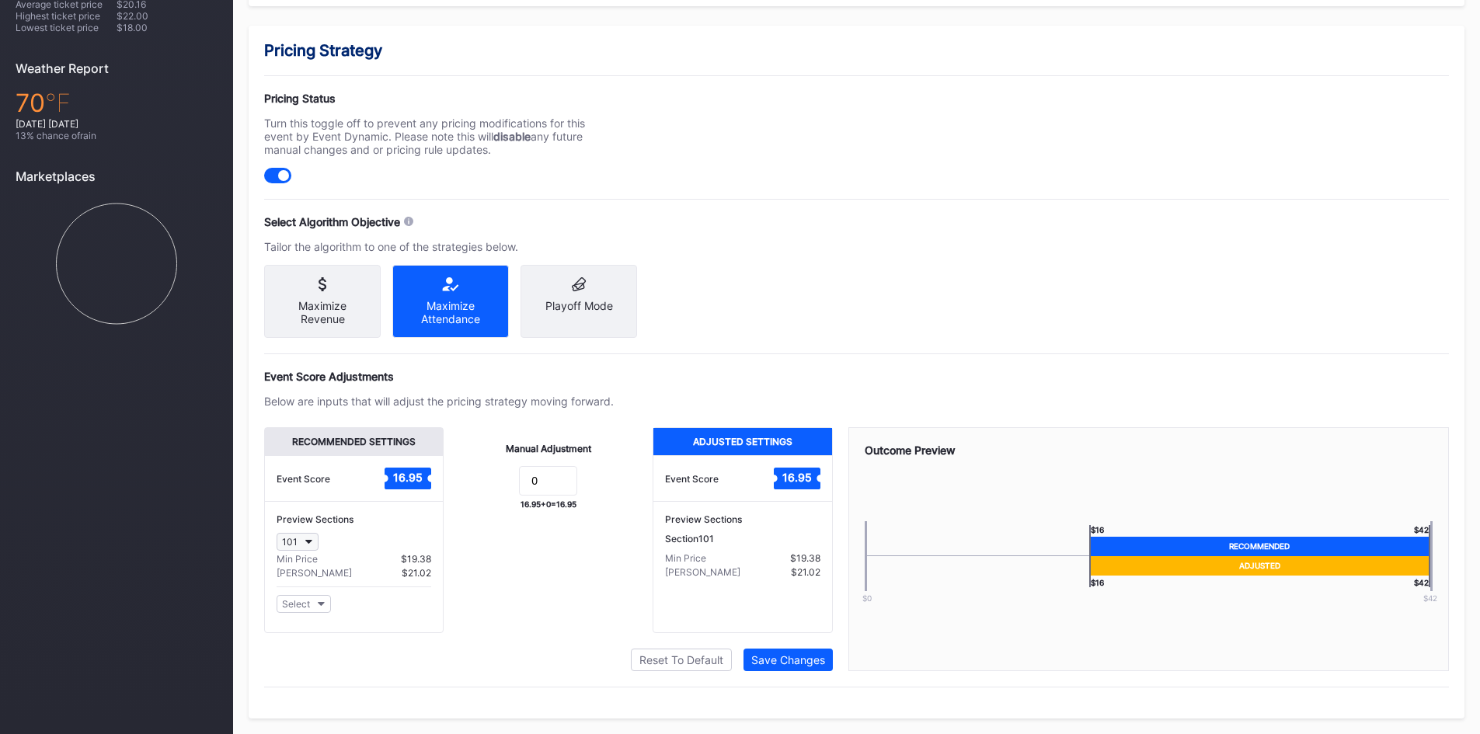
click at [306, 540] on icon "button" at bounding box center [309, 542] width 8 height 5
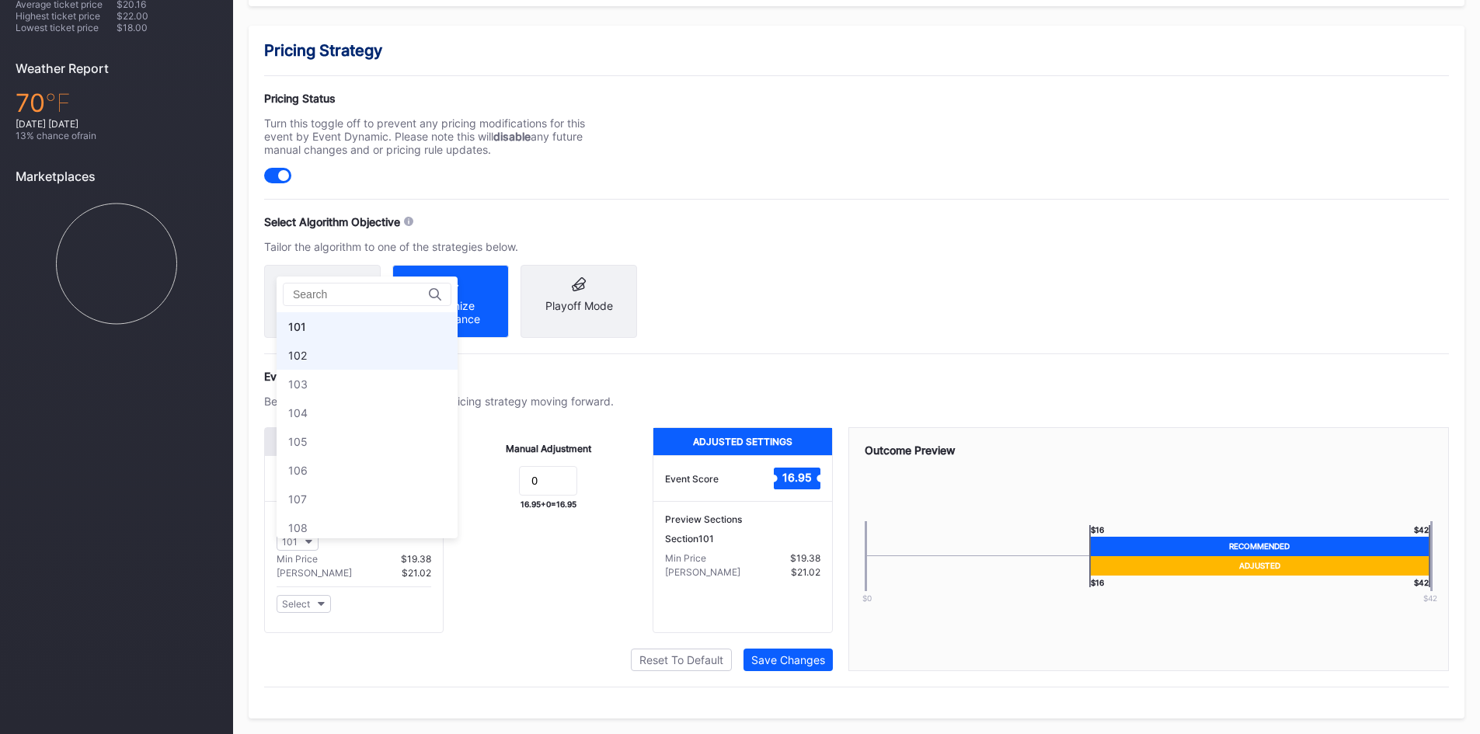
click at [328, 341] on div "102" at bounding box center [367, 355] width 181 height 29
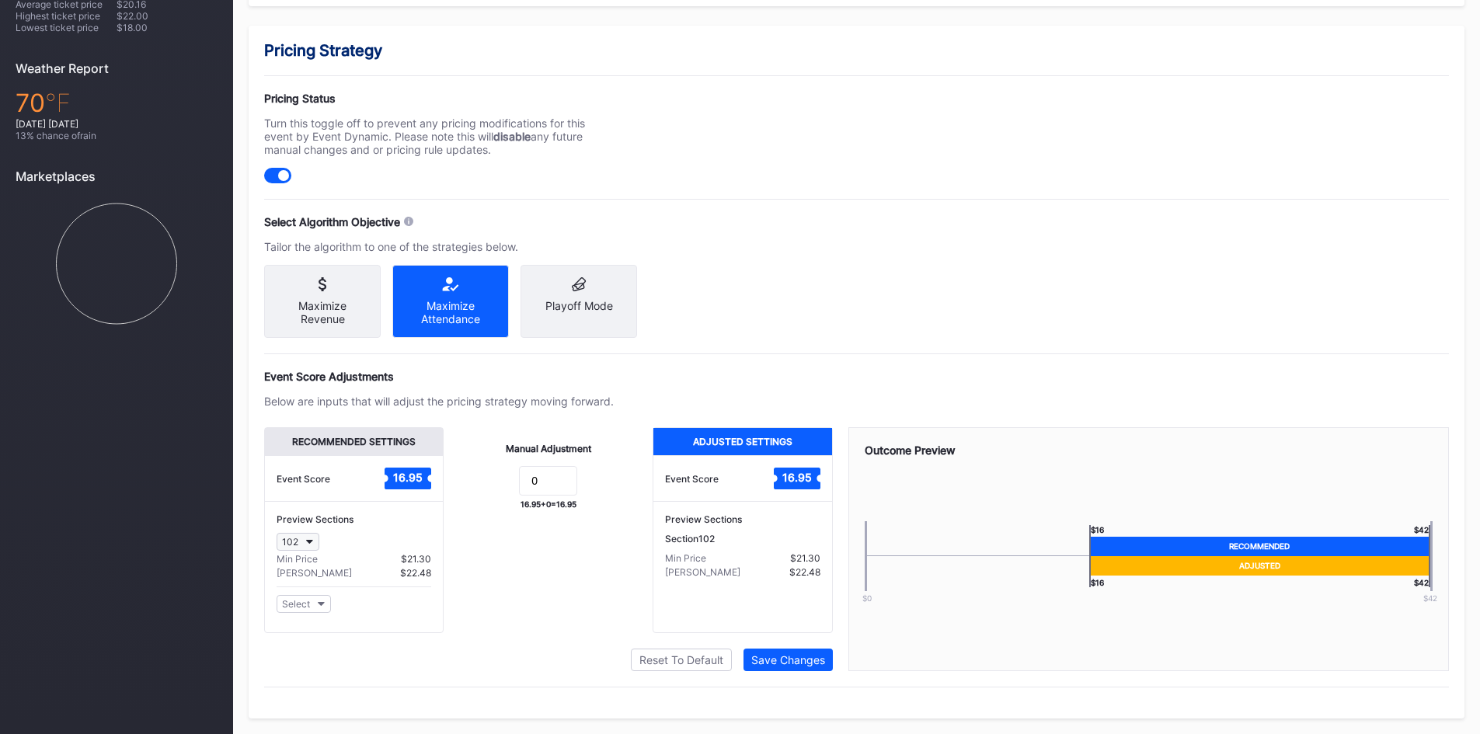
click at [288, 543] on div "102" at bounding box center [290, 542] width 16 height 12
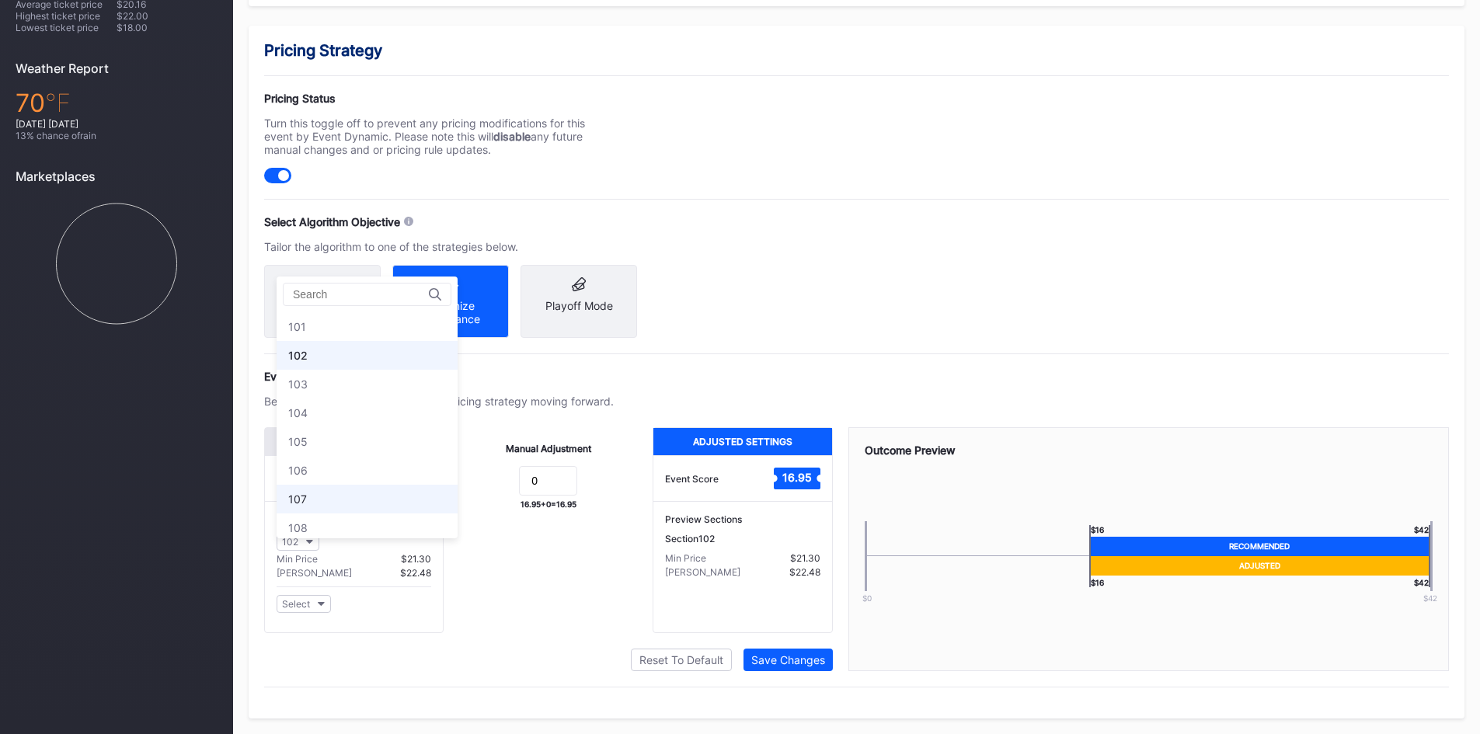
scroll to position [29, 0]
click at [319, 353] on div "103" at bounding box center [367, 355] width 181 height 29
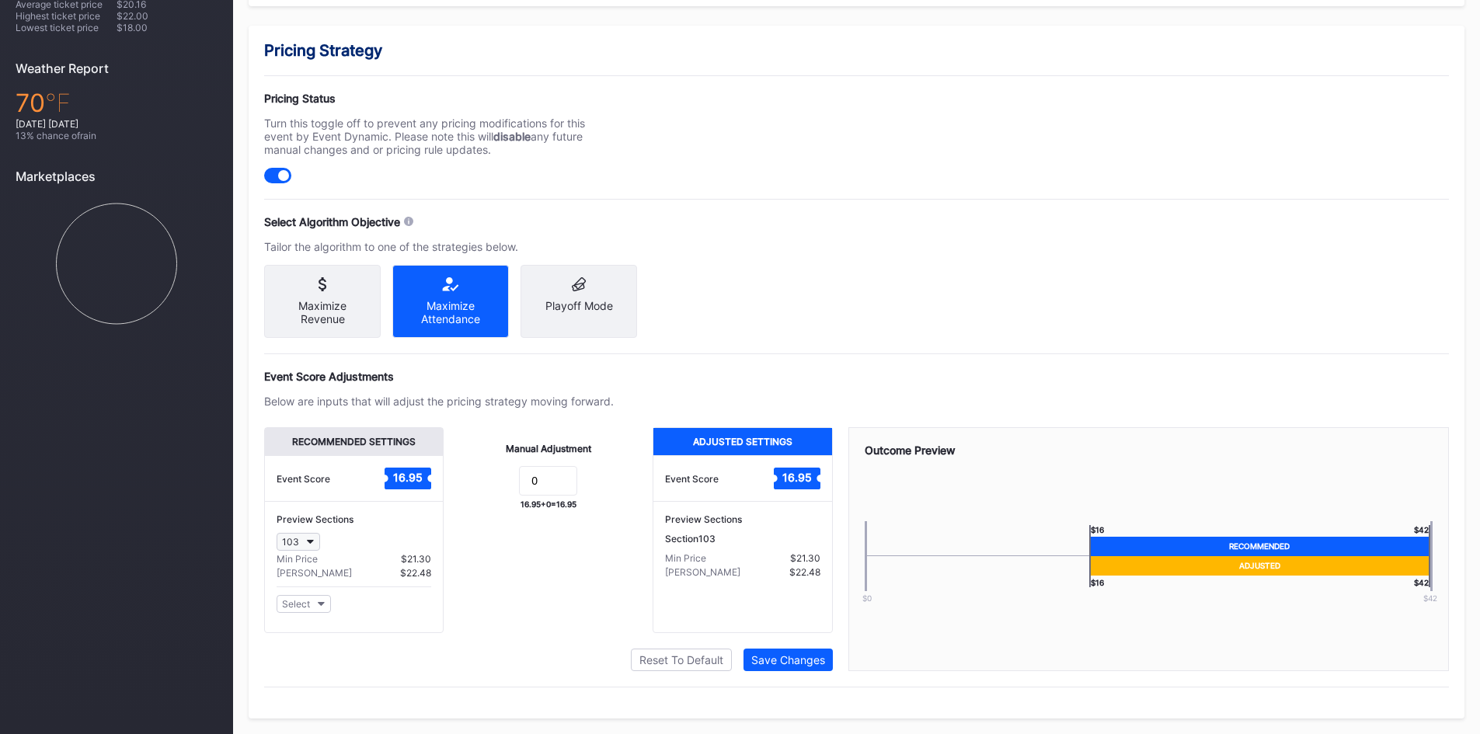
click at [302, 540] on button "103" at bounding box center [299, 542] width 44 height 18
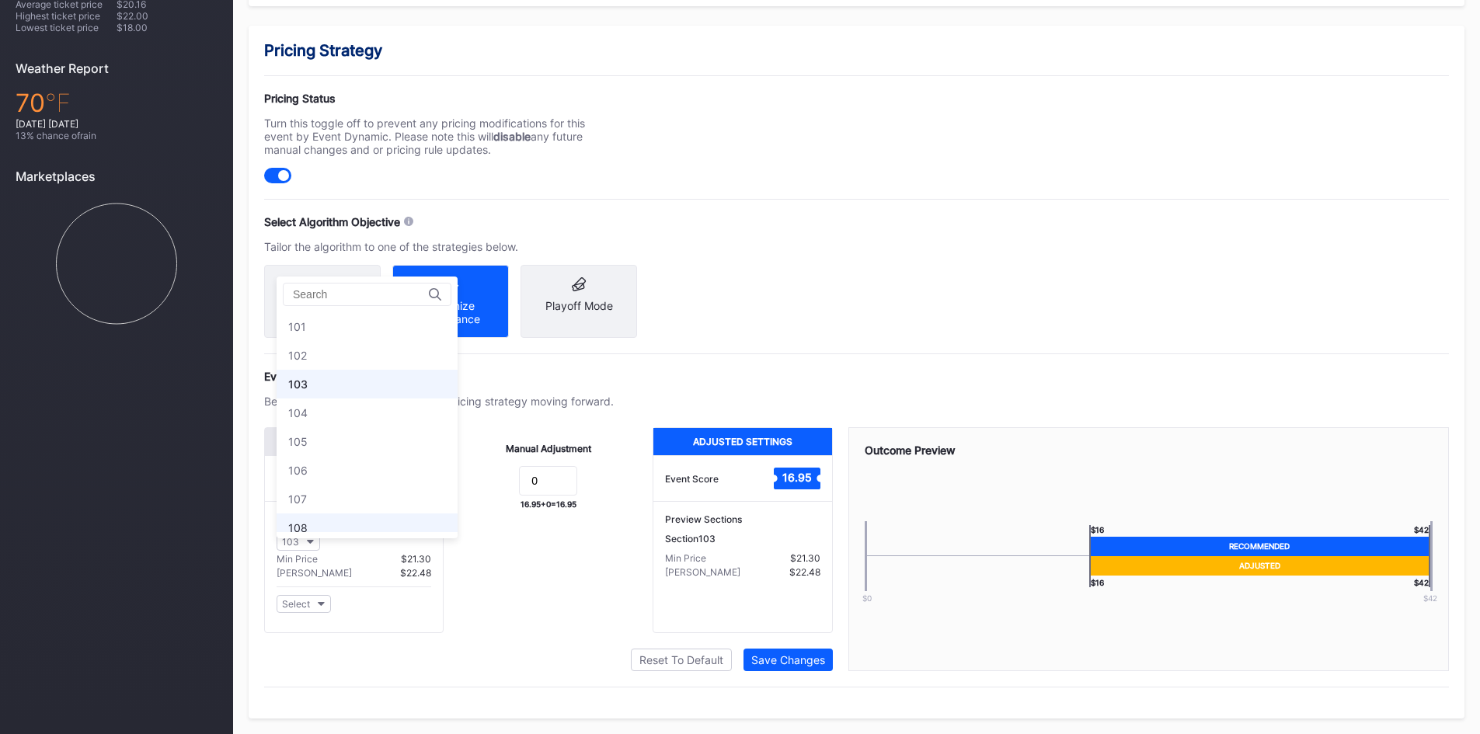
scroll to position [57, 0]
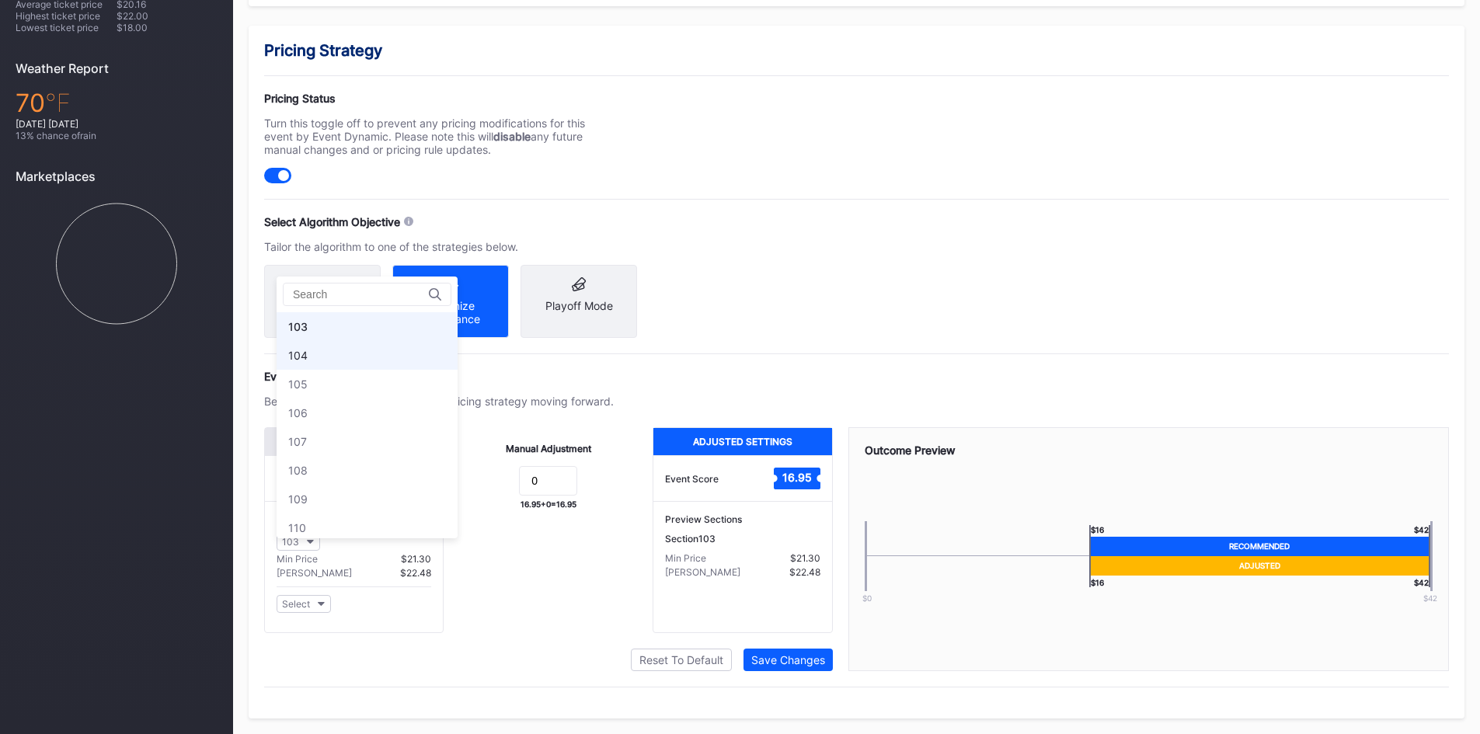
click at [317, 348] on div "104" at bounding box center [367, 355] width 181 height 29
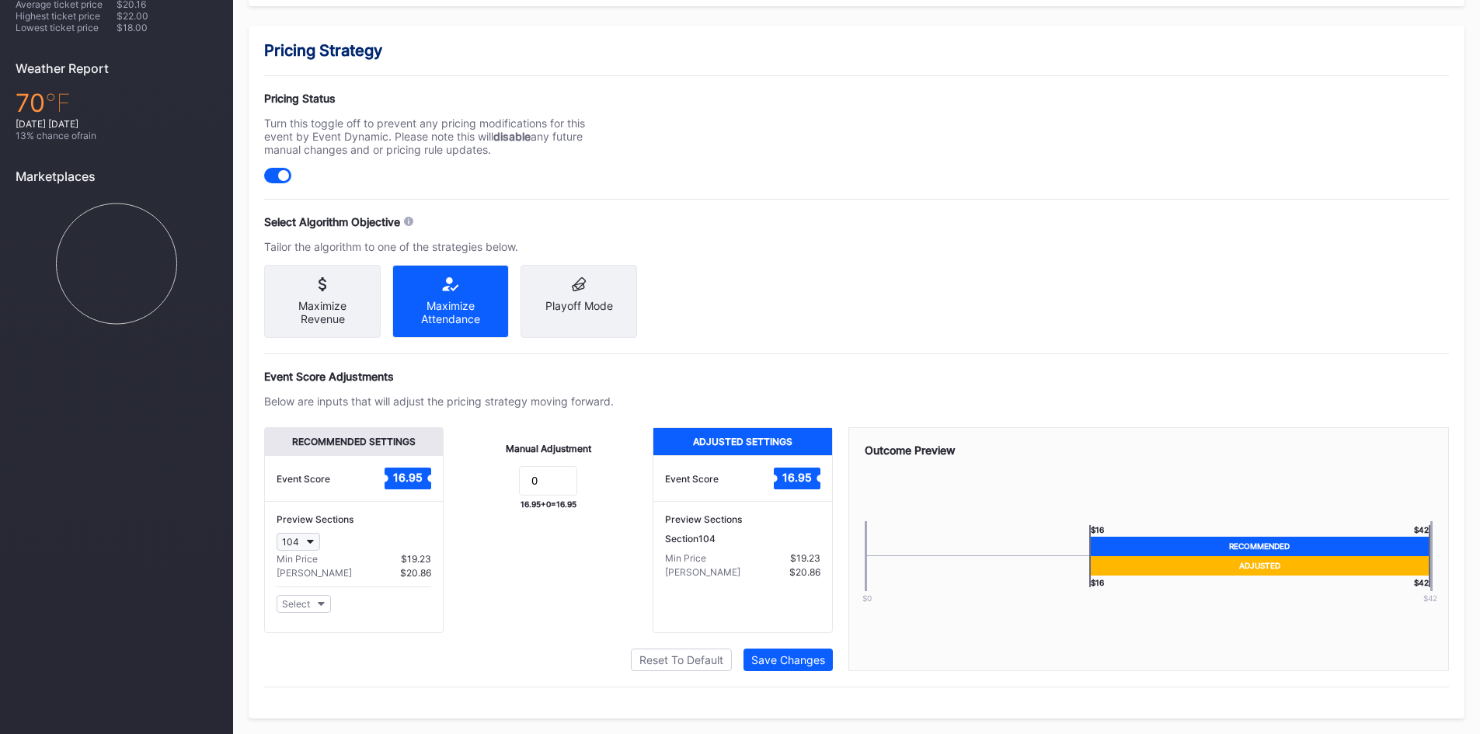
click at [297, 543] on div "104" at bounding box center [290, 542] width 17 height 12
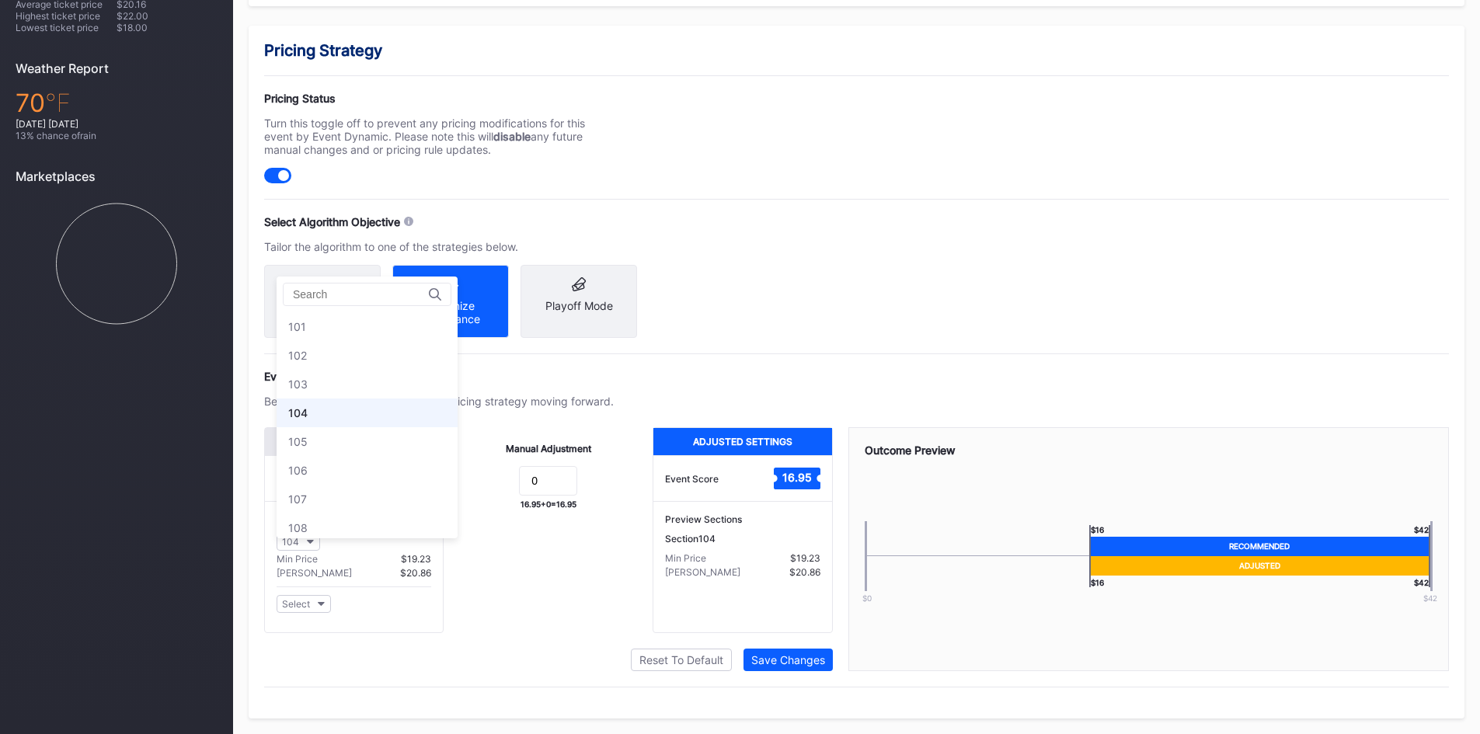
scroll to position [86, 0]
click at [333, 354] on div "105" at bounding box center [367, 355] width 181 height 29
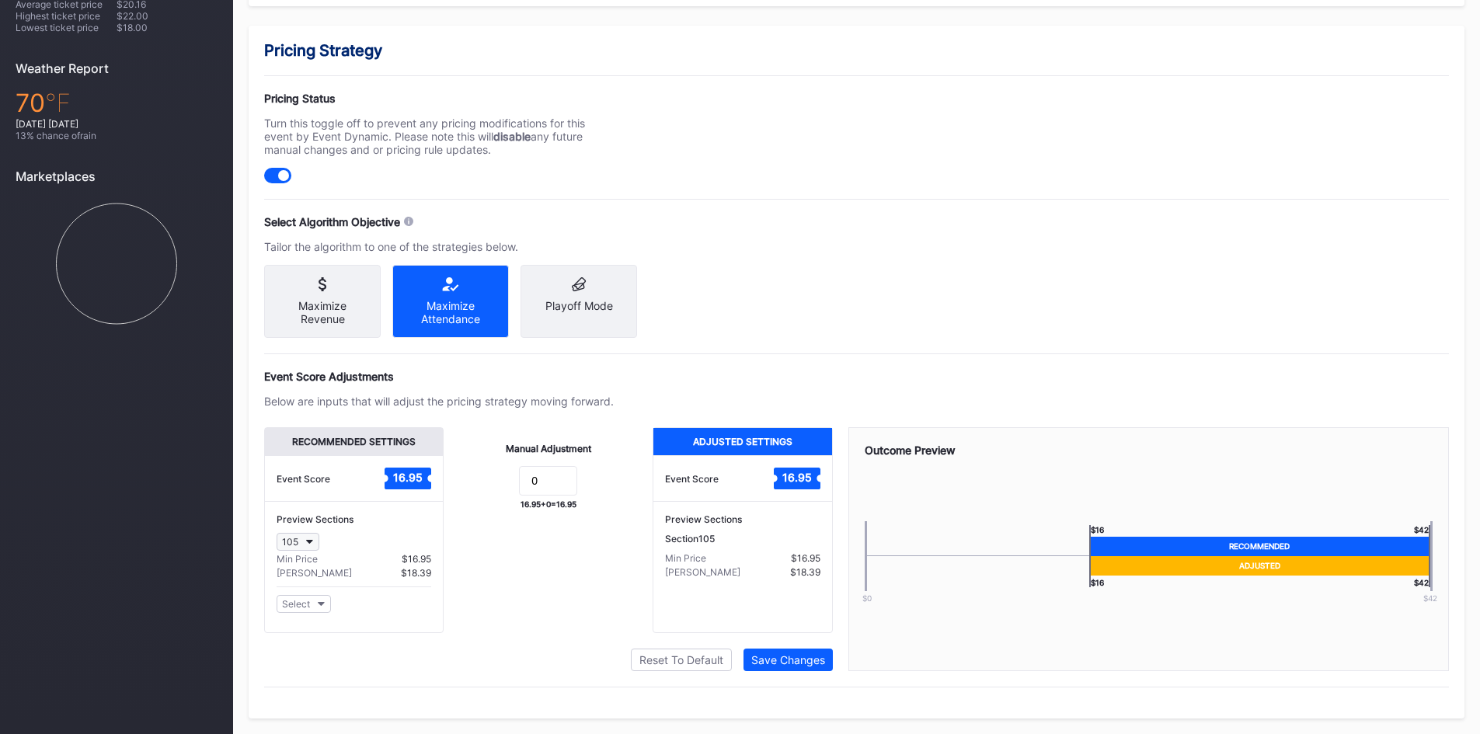
click at [302, 540] on button "105" at bounding box center [298, 542] width 43 height 18
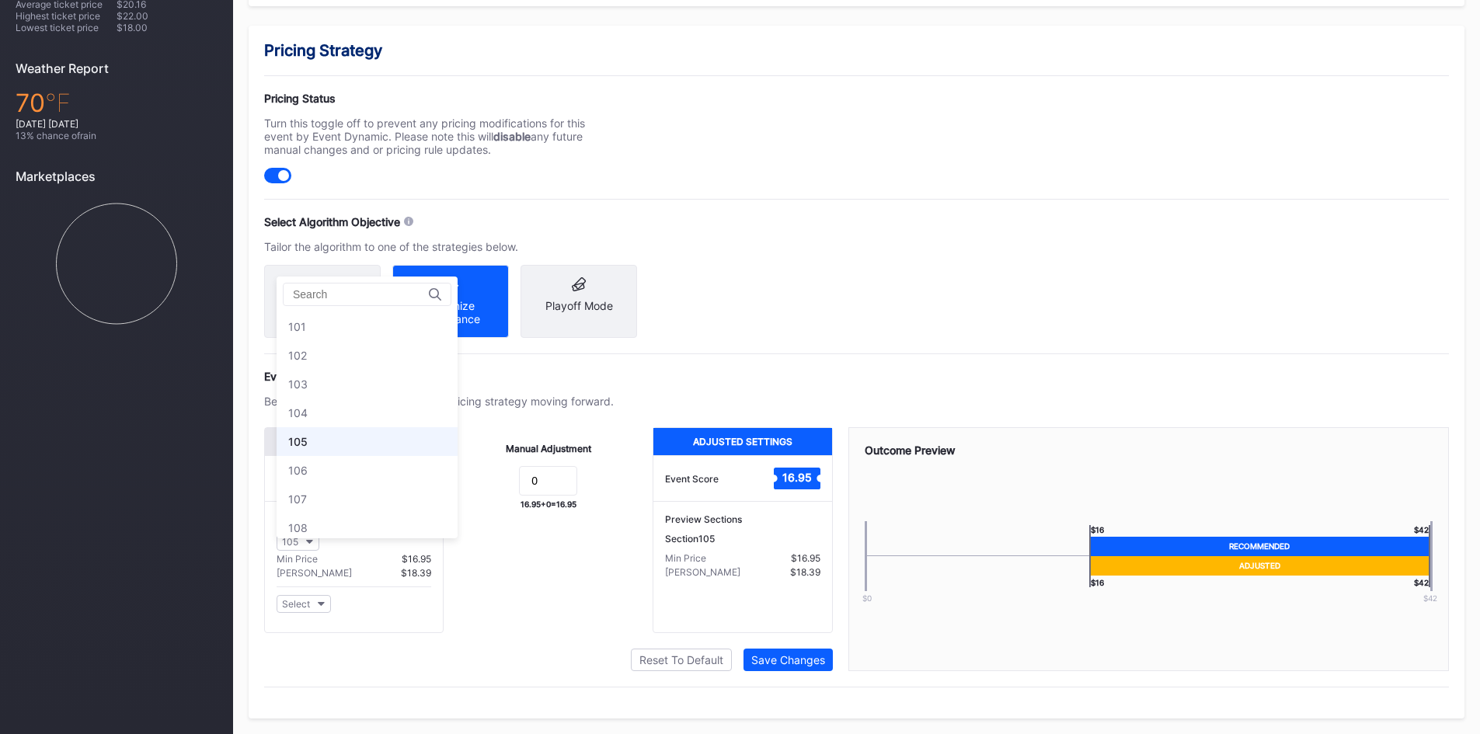
scroll to position [115, 0]
click at [327, 341] on div "106" at bounding box center [367, 355] width 181 height 29
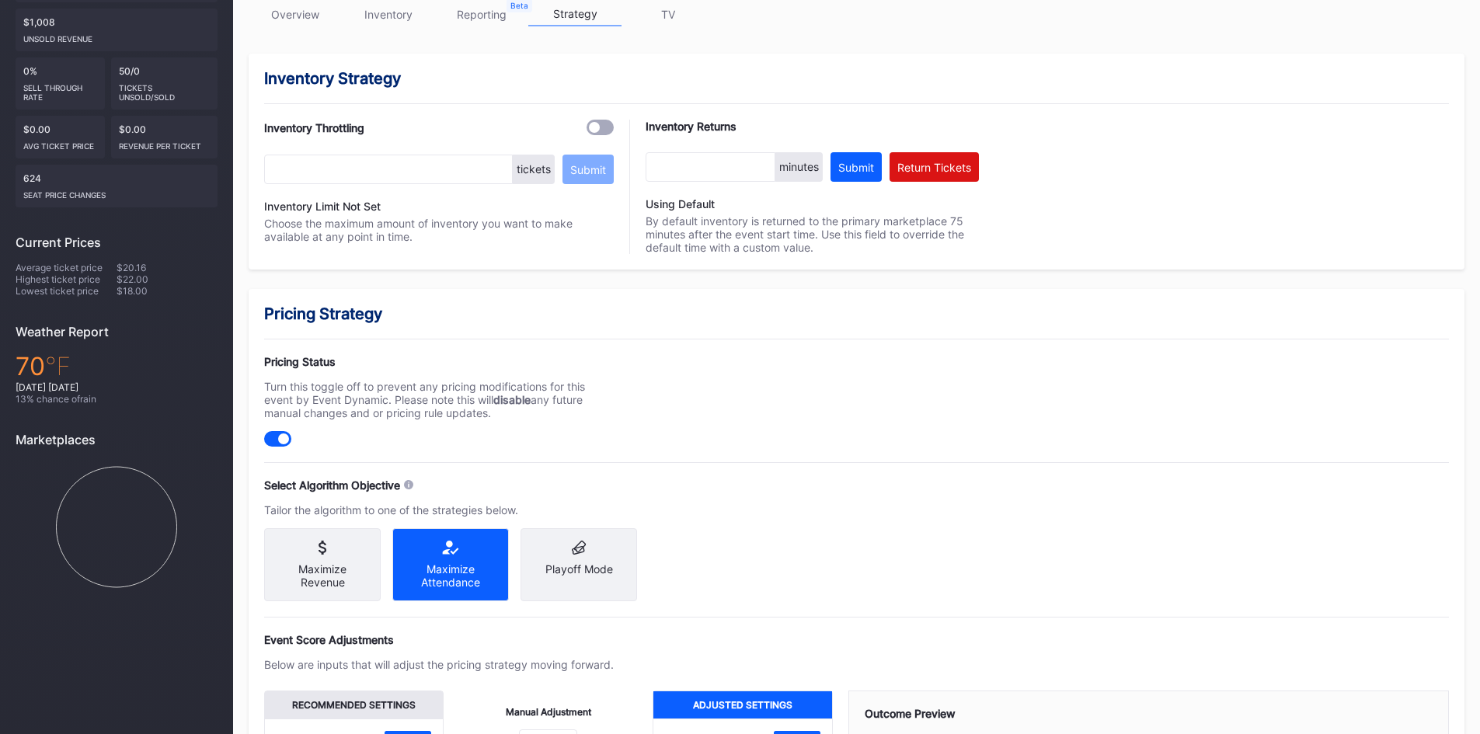
scroll to position [0, 0]
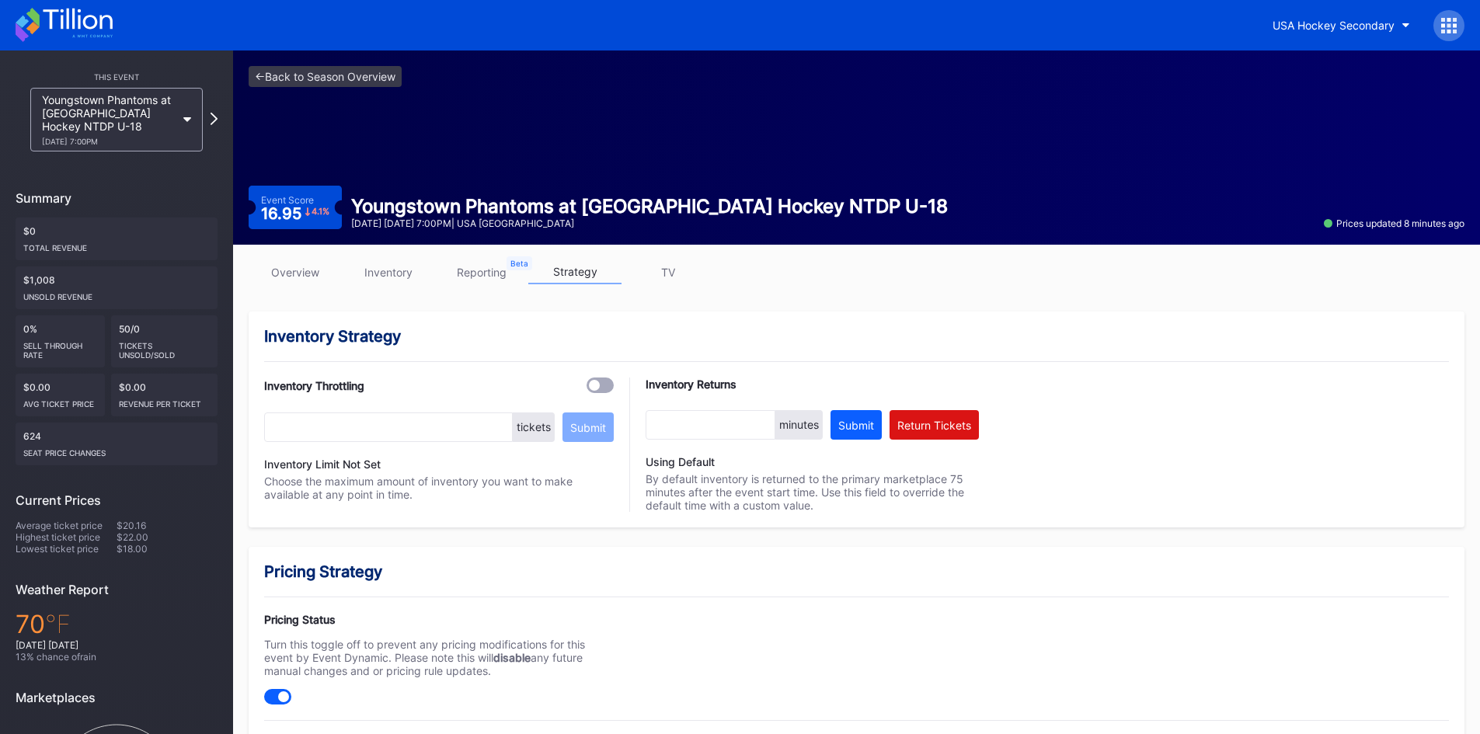
click at [82, 31] on icon at bounding box center [64, 25] width 97 height 34
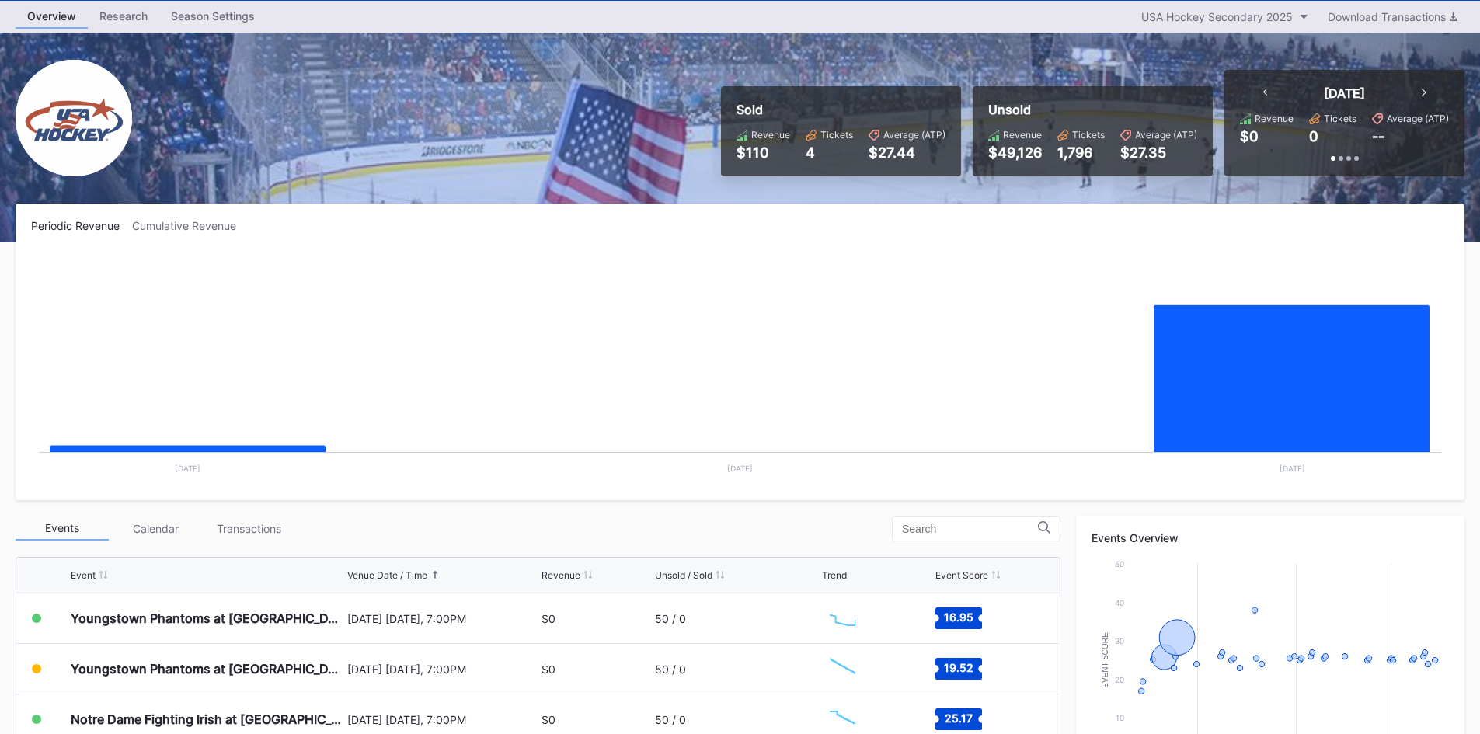
scroll to position [78, 0]
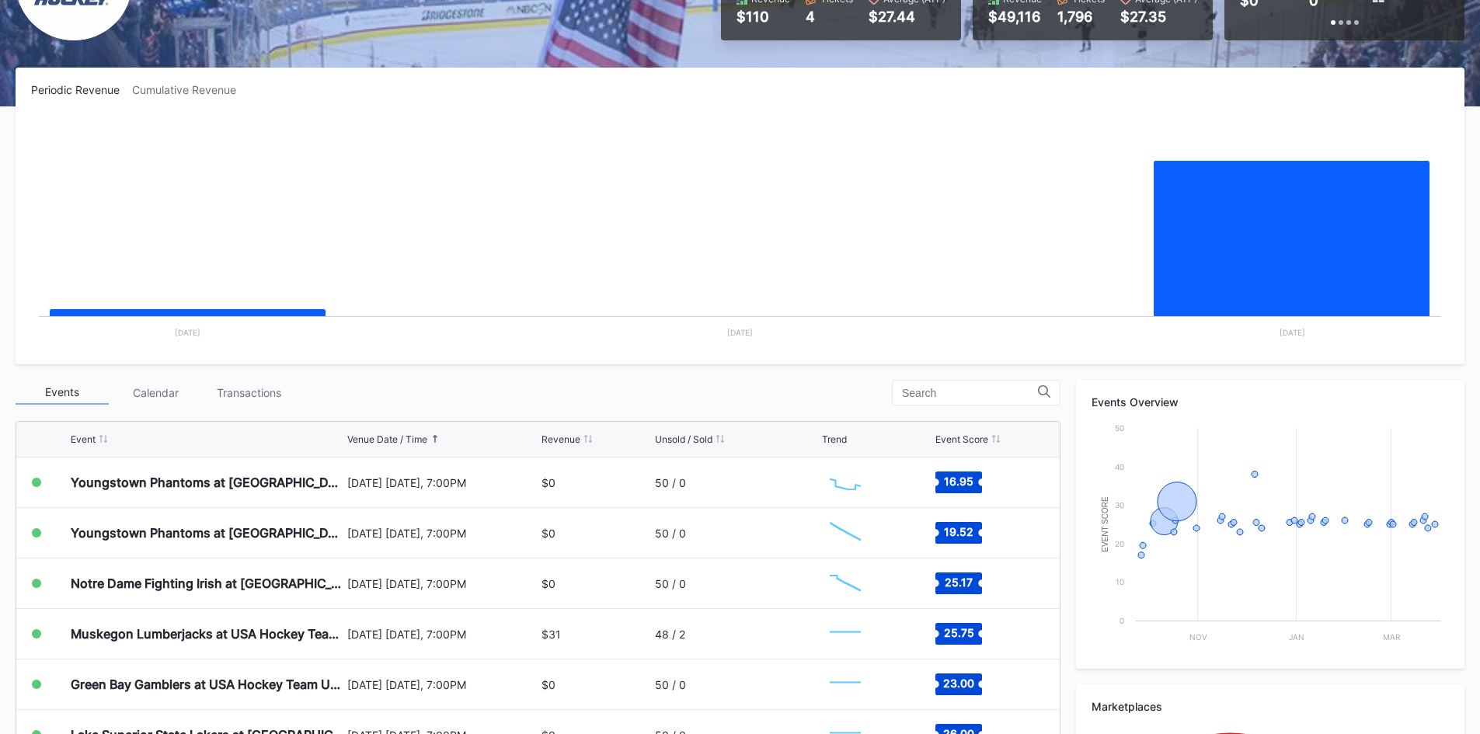
scroll to position [233, 0]
